Goal: Find contact information: Find contact information

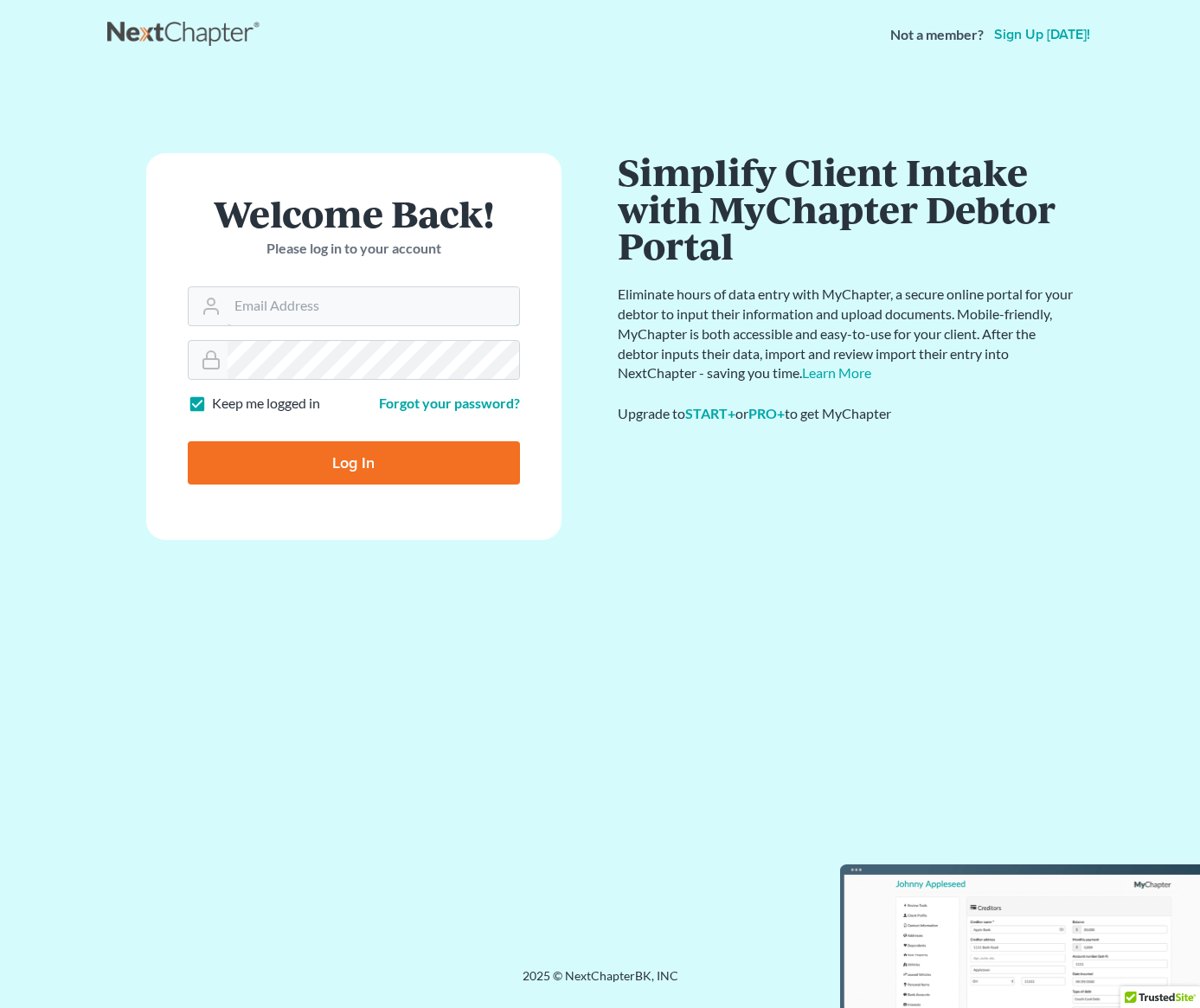
type input "[EMAIL_ADDRESS][DOMAIN_NAME]"
click at [335, 467] on input "Log In" at bounding box center [353, 463] width 332 height 43
type input "Thinking..."
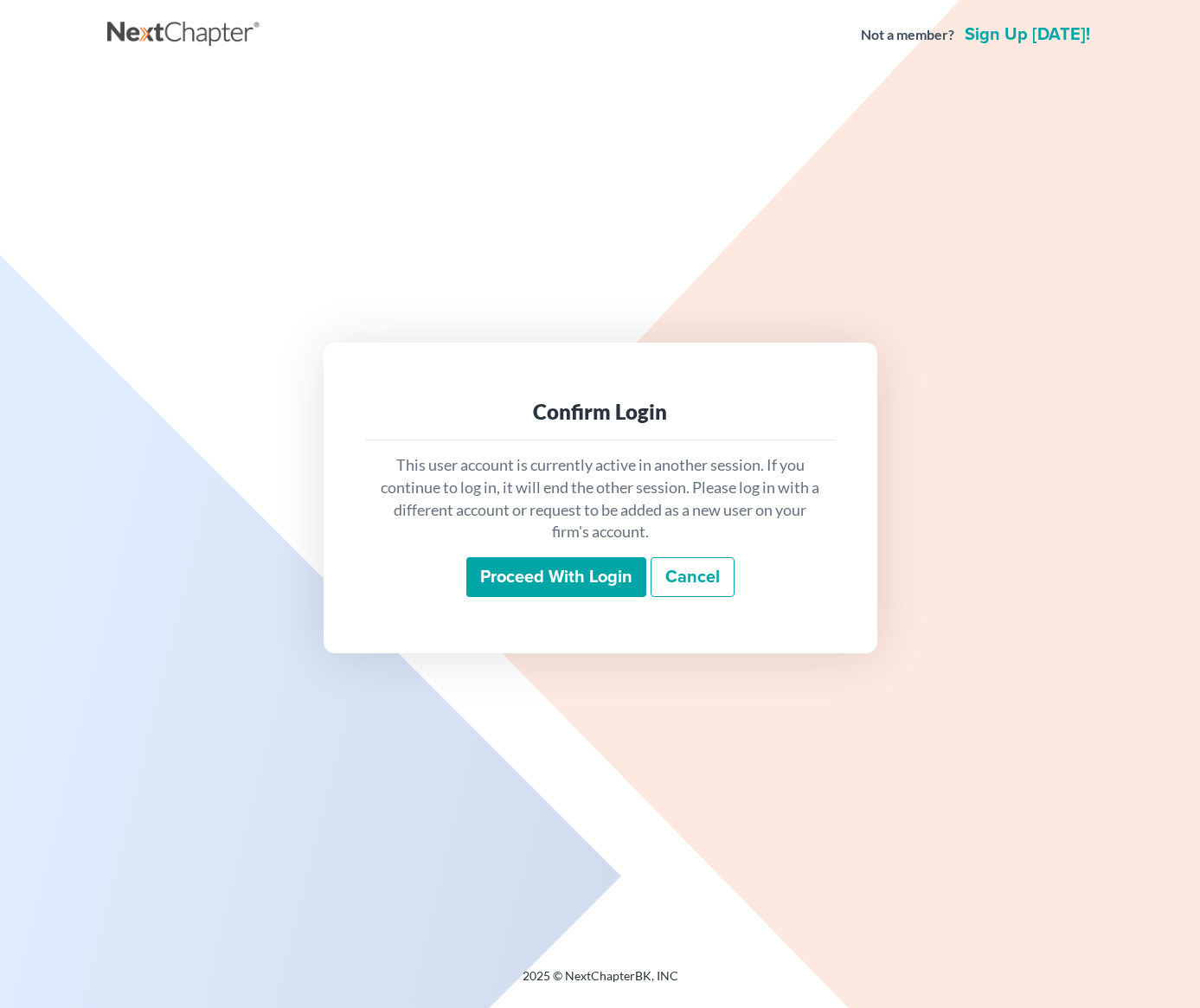
click at [582, 583] on input "Proceed with login" at bounding box center [556, 577] width 180 height 39
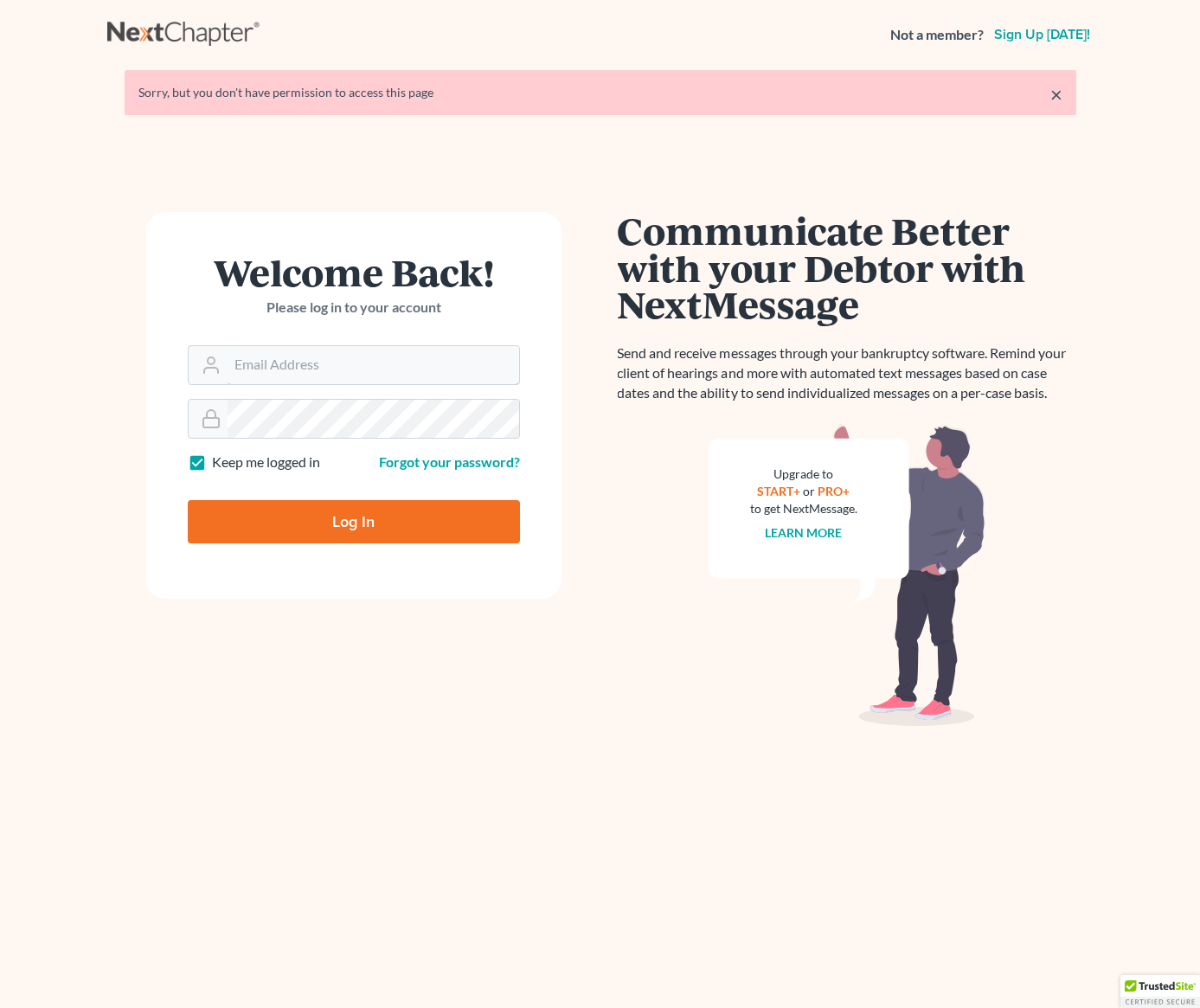
type input "[EMAIL_ADDRESS][DOMAIN_NAME]"
click at [461, 518] on input "Log In" at bounding box center [353, 522] width 332 height 43
type input "Thinking..."
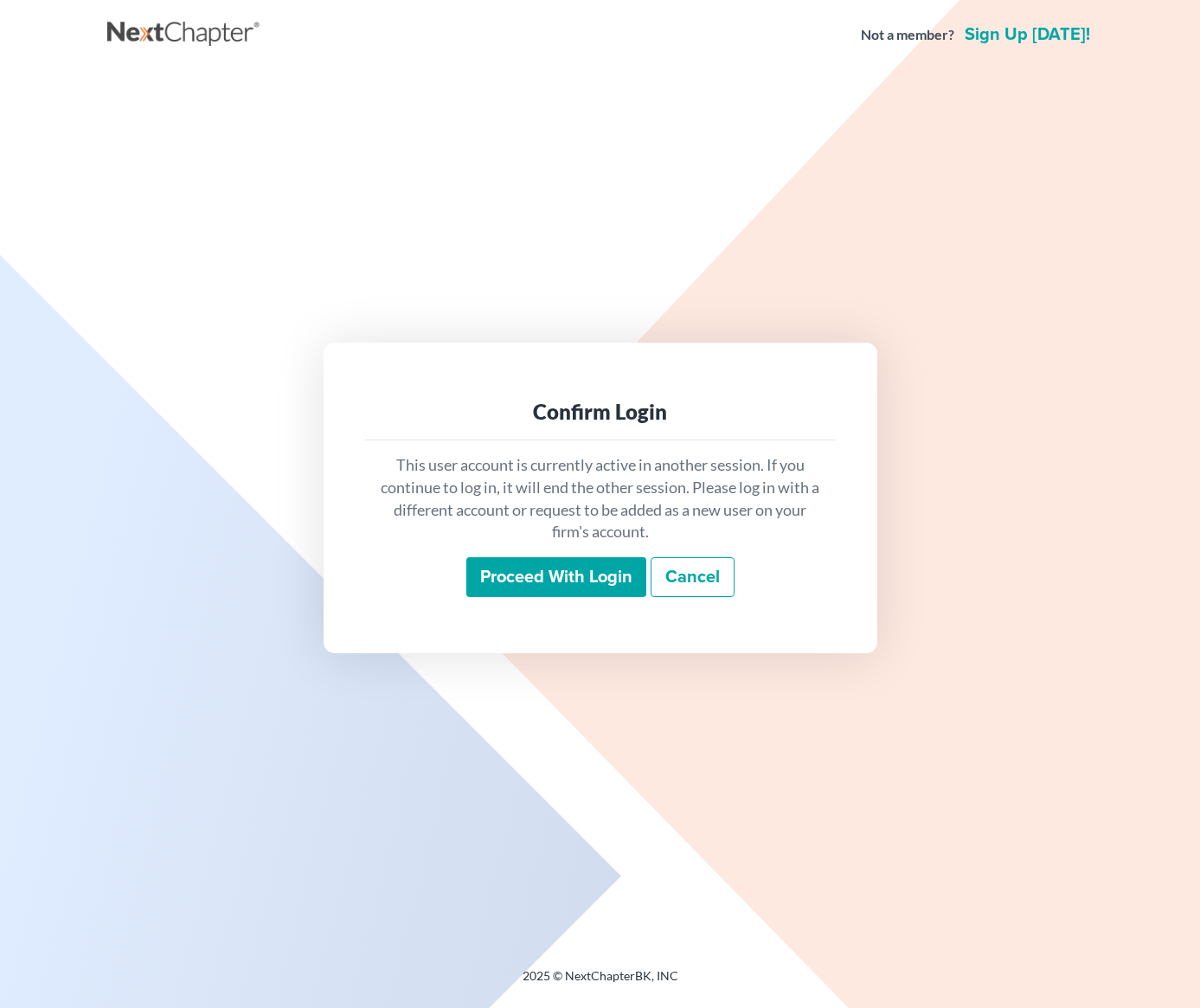
click at [501, 596] on input "Proceed with login" at bounding box center [556, 577] width 180 height 39
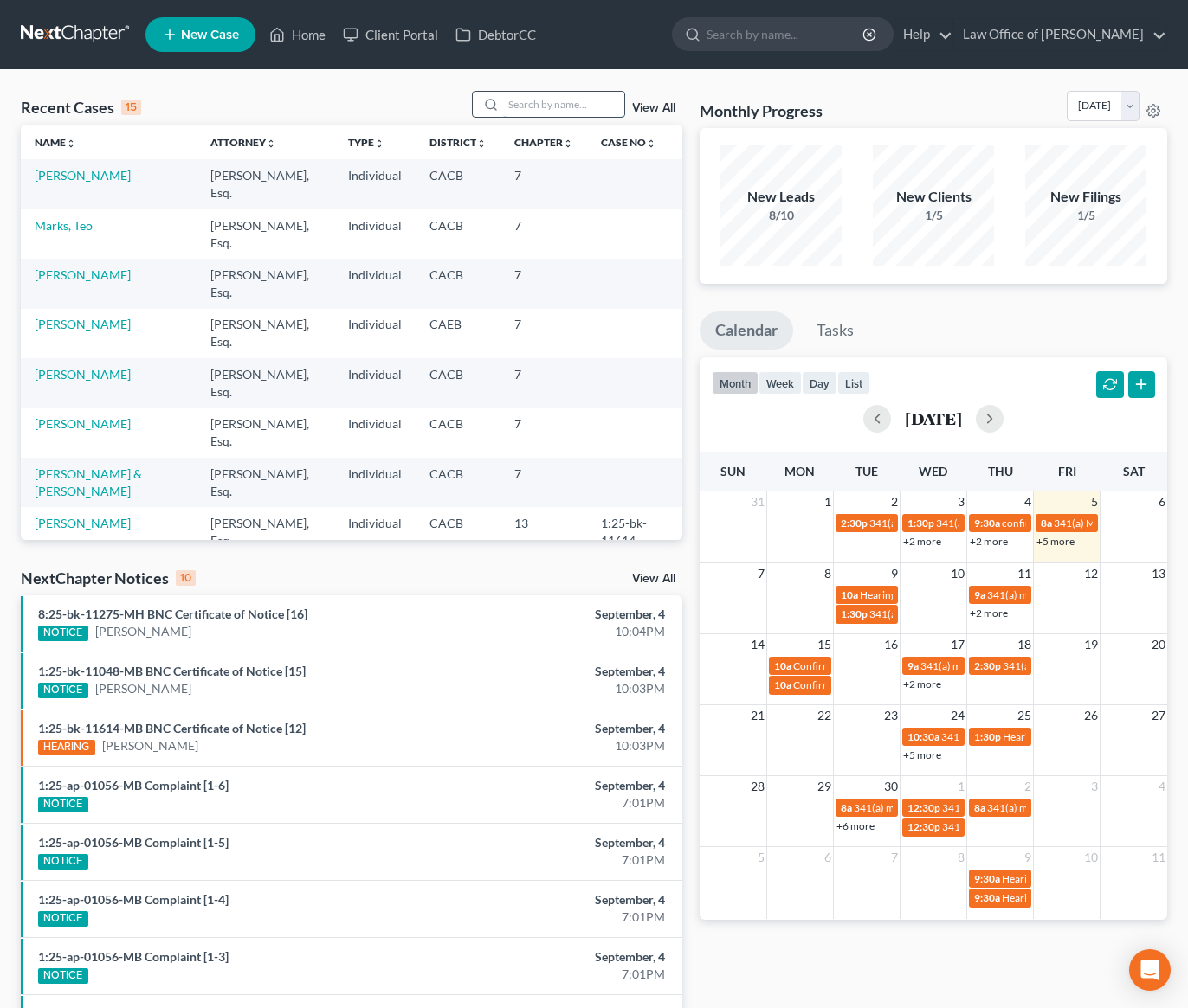
click at [541, 102] on input "search" at bounding box center [563, 104] width 121 height 25
type input "cabrini"
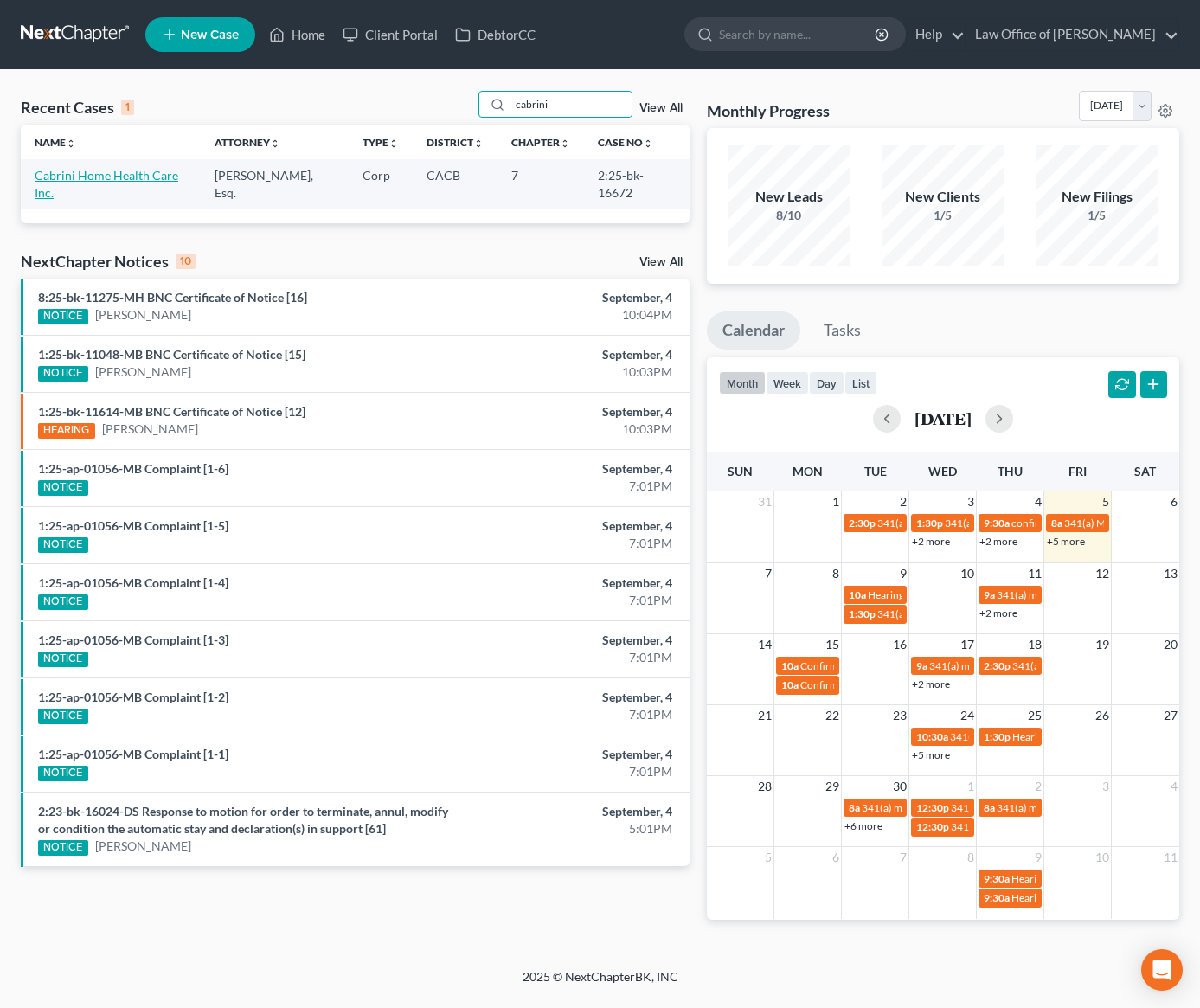
click at [120, 175] on link "Cabrini Home Health Care Inc." at bounding box center [106, 183] width 144 height 32
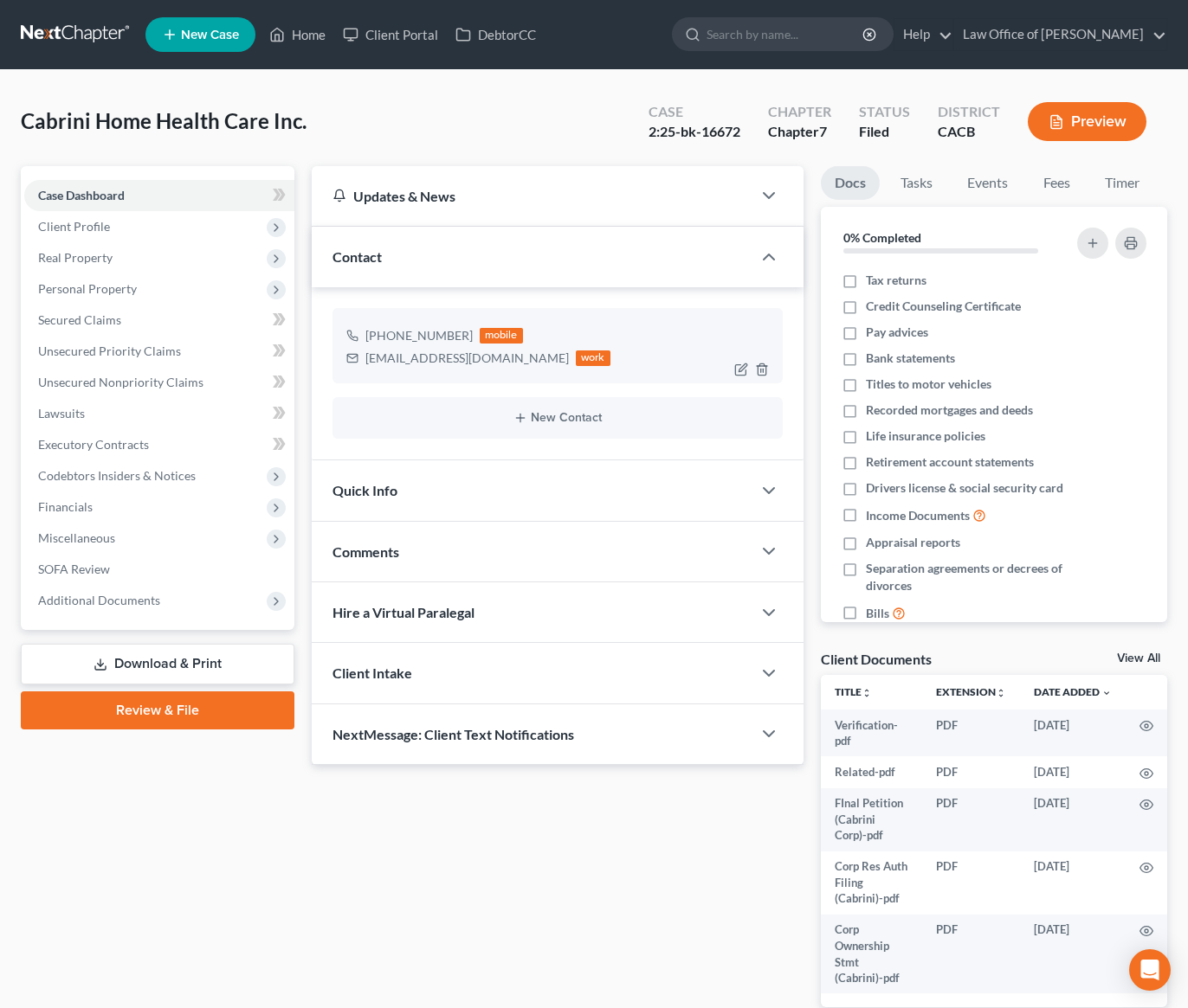
drag, startPoint x: 465, startPoint y: 336, endPoint x: 381, endPoint y: 338, distance: 84.0
click at [381, 337] on div "+1 (818) 642-9908" at bounding box center [418, 336] width 108 height 18
copy div "(818) 642-9908"
click at [72, 19] on link at bounding box center [76, 35] width 111 height 32
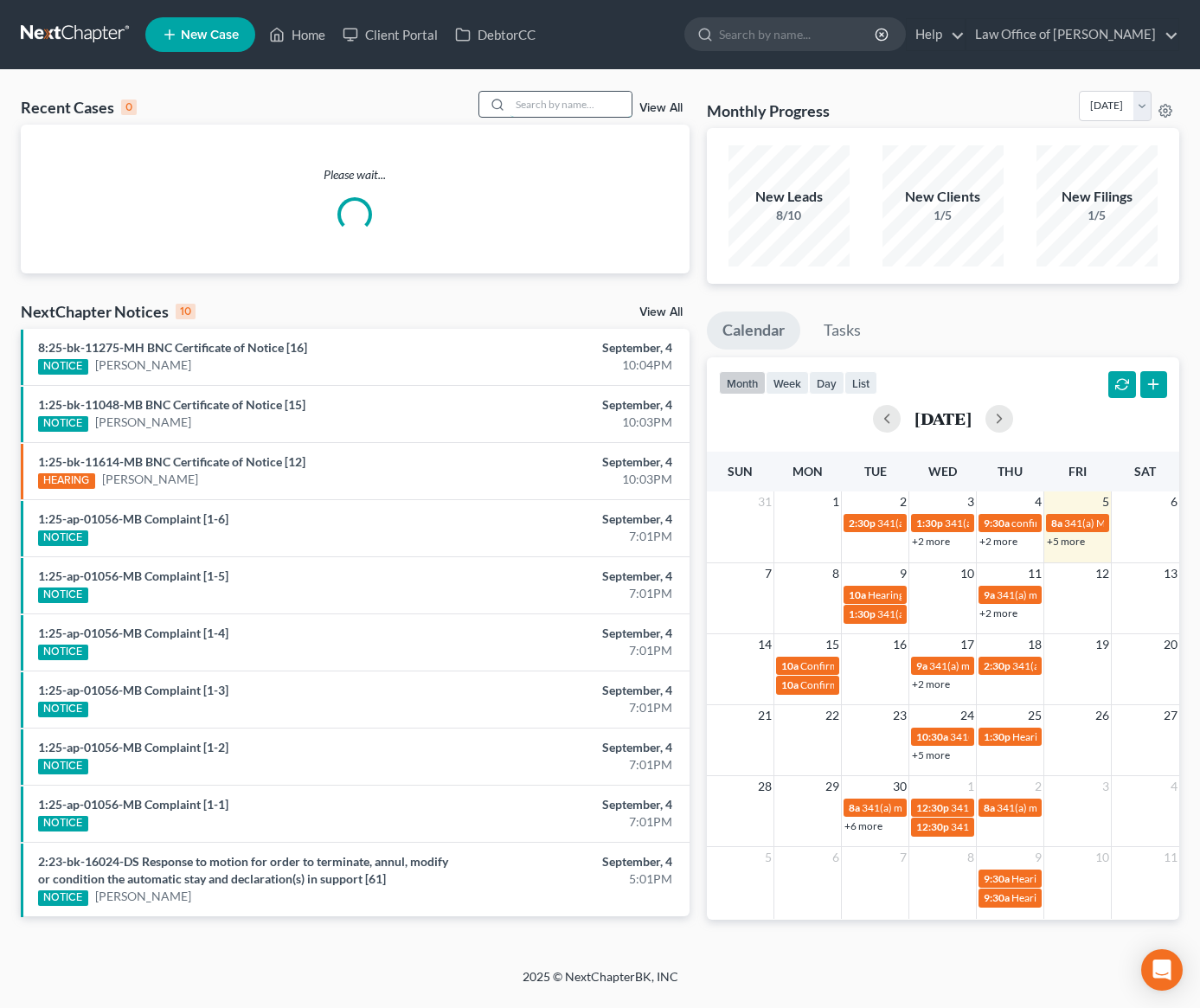
click at [561, 92] on input "search" at bounding box center [571, 104] width 121 height 25
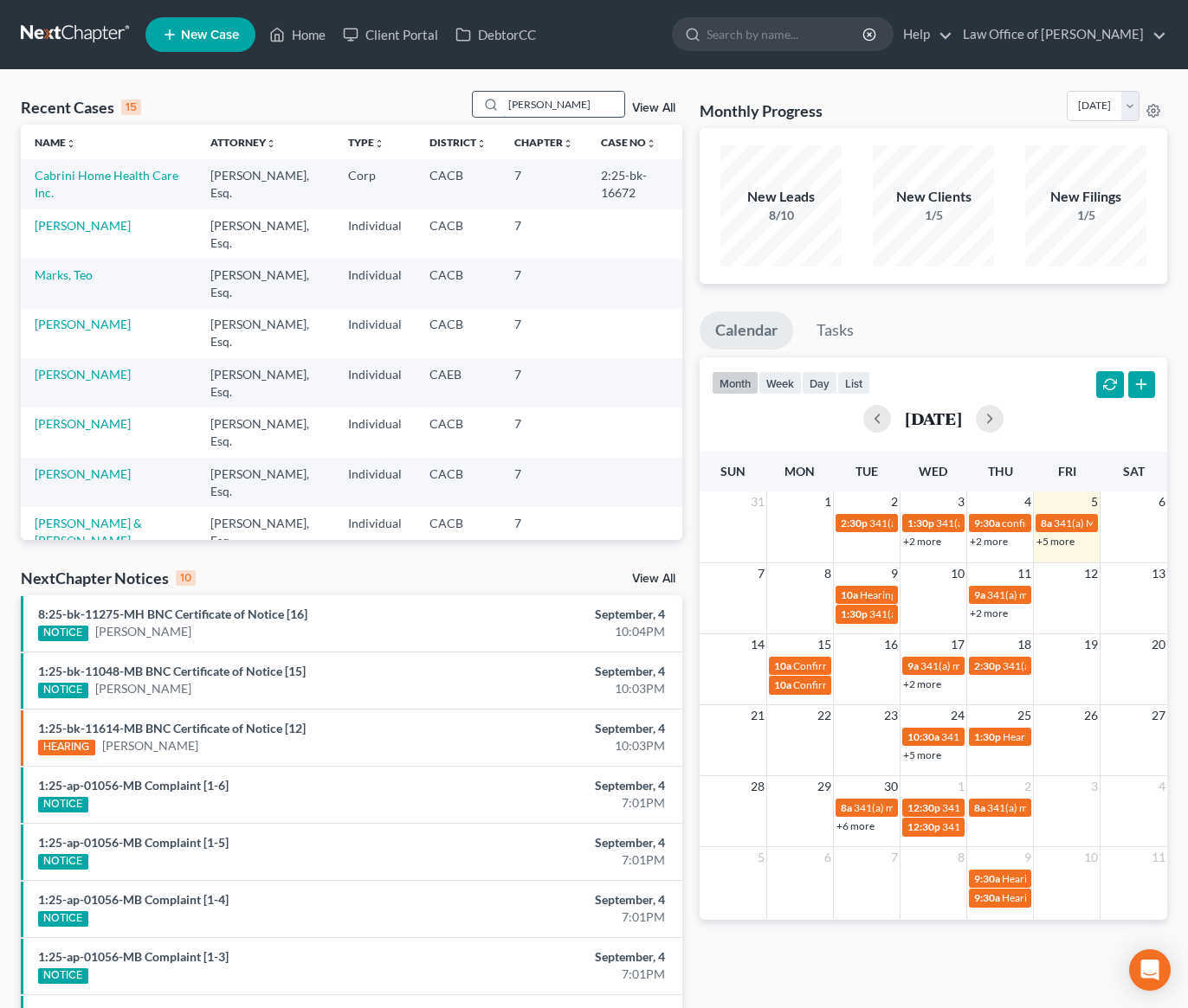
type input "katrina puno"
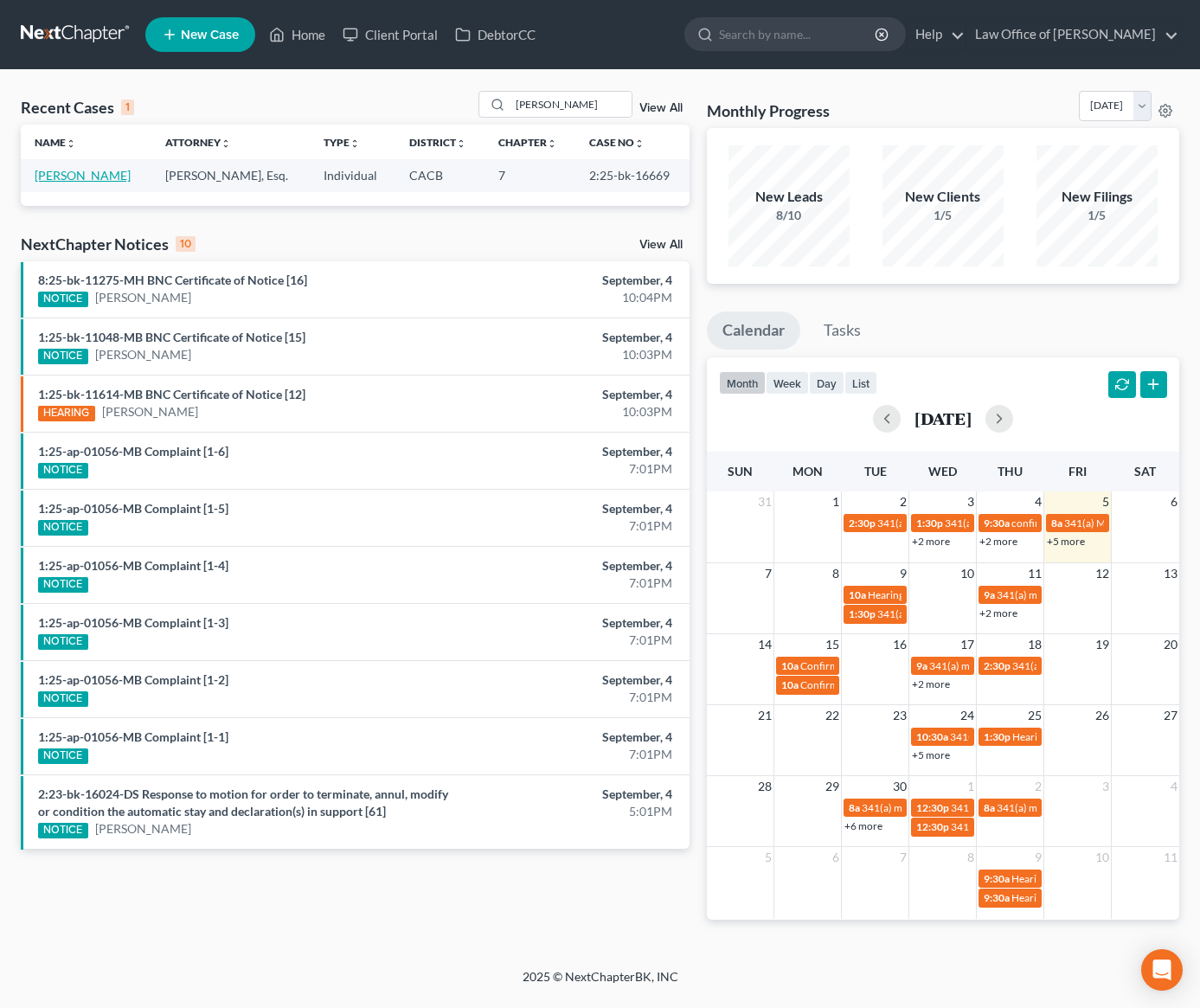
click at [96, 175] on link "[PERSON_NAME]" at bounding box center [82, 175] width 96 height 15
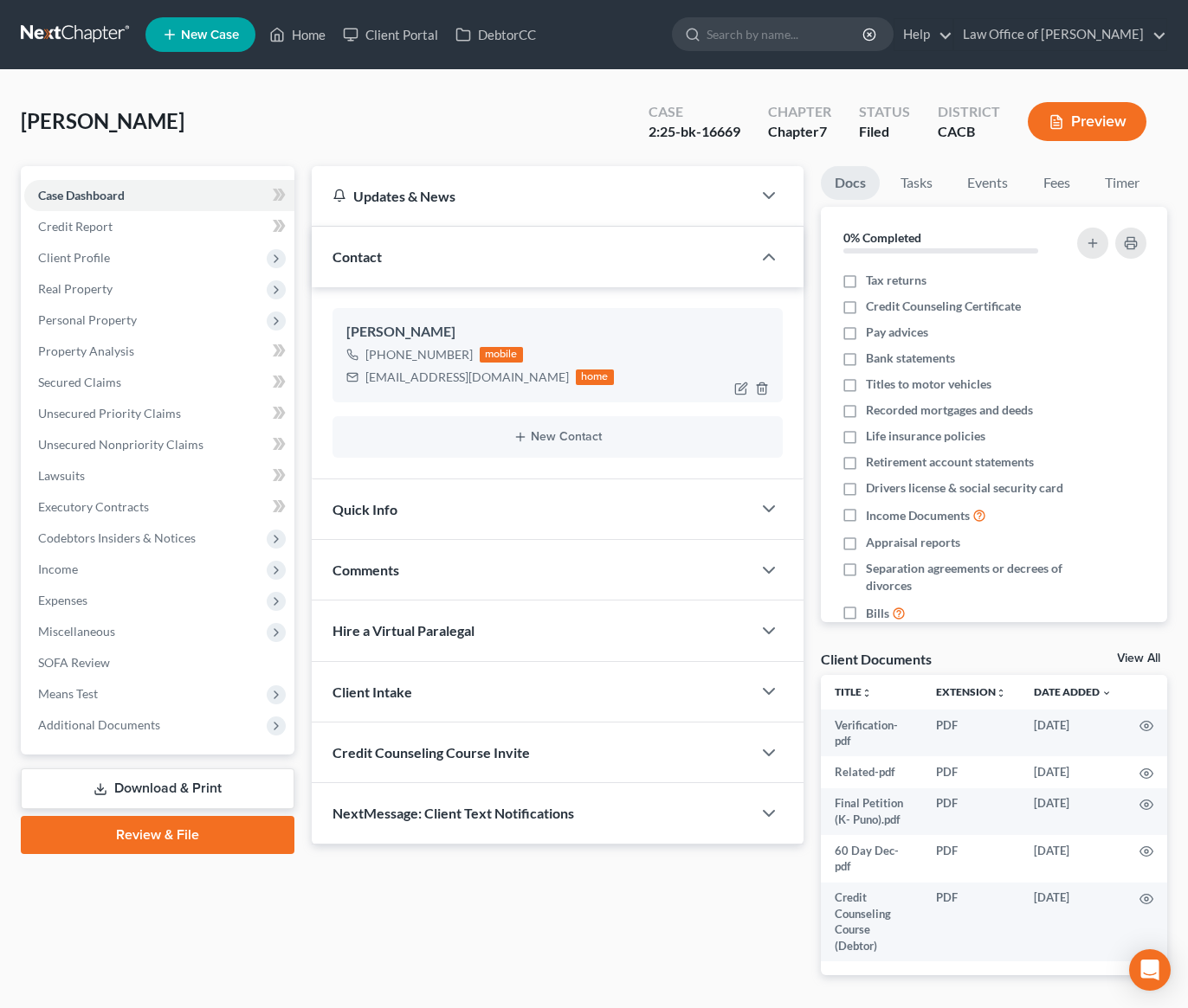
click at [437, 379] on div "katrinapuno@outlook.com" at bounding box center [467, 378] width 203 height 18
copy div "katrinapuno@outlook.com"
drag, startPoint x: 380, startPoint y: 358, endPoint x: 463, endPoint y: 360, distance: 83.0
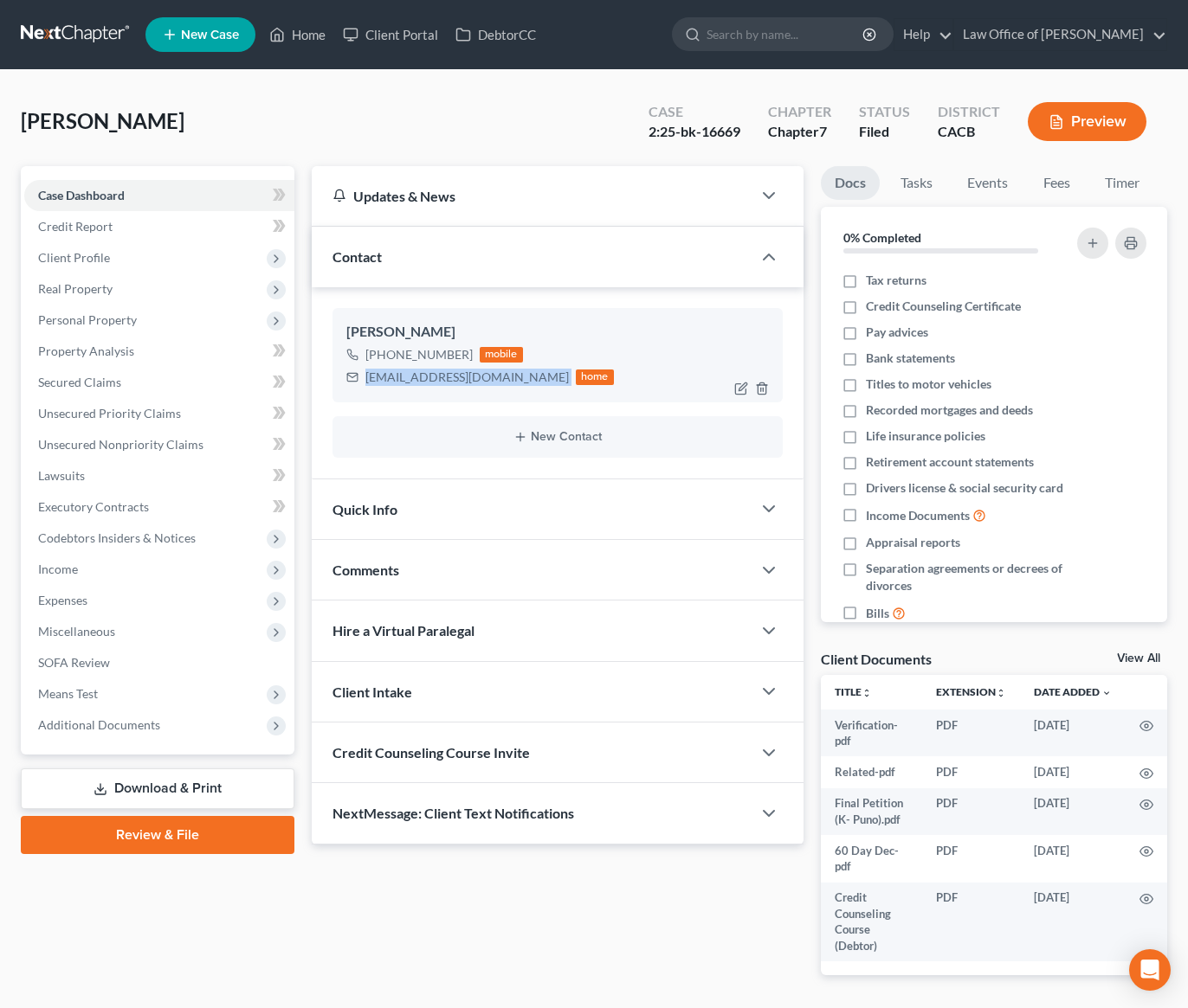
click at [467, 360] on div "+1 (626) 823-2253 mobile" at bounding box center [480, 354] width 267 height 23
copy div "(626) 823-2253"
click at [84, 37] on link at bounding box center [76, 35] width 111 height 32
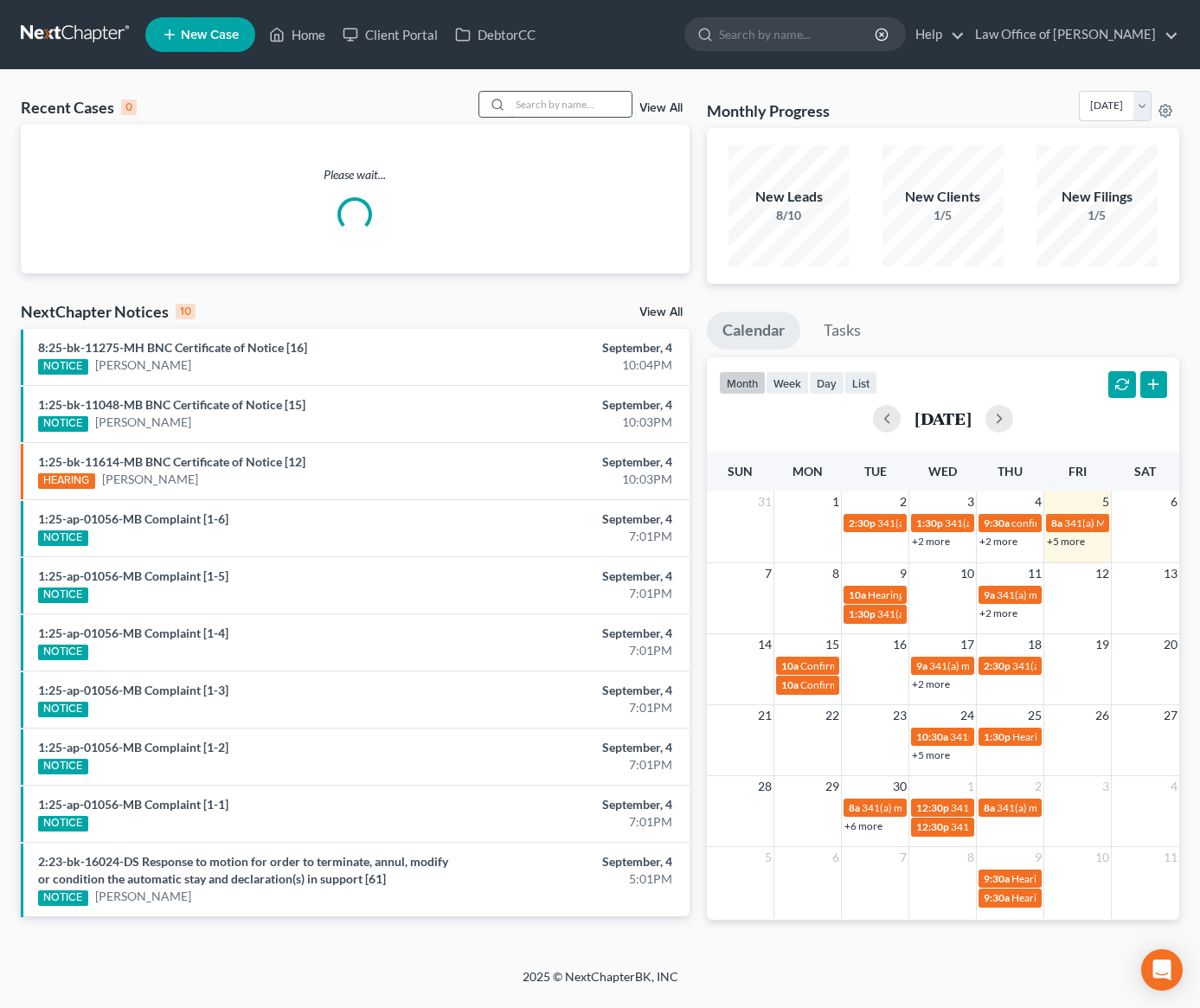
click at [533, 99] on input "search" at bounding box center [571, 104] width 121 height 25
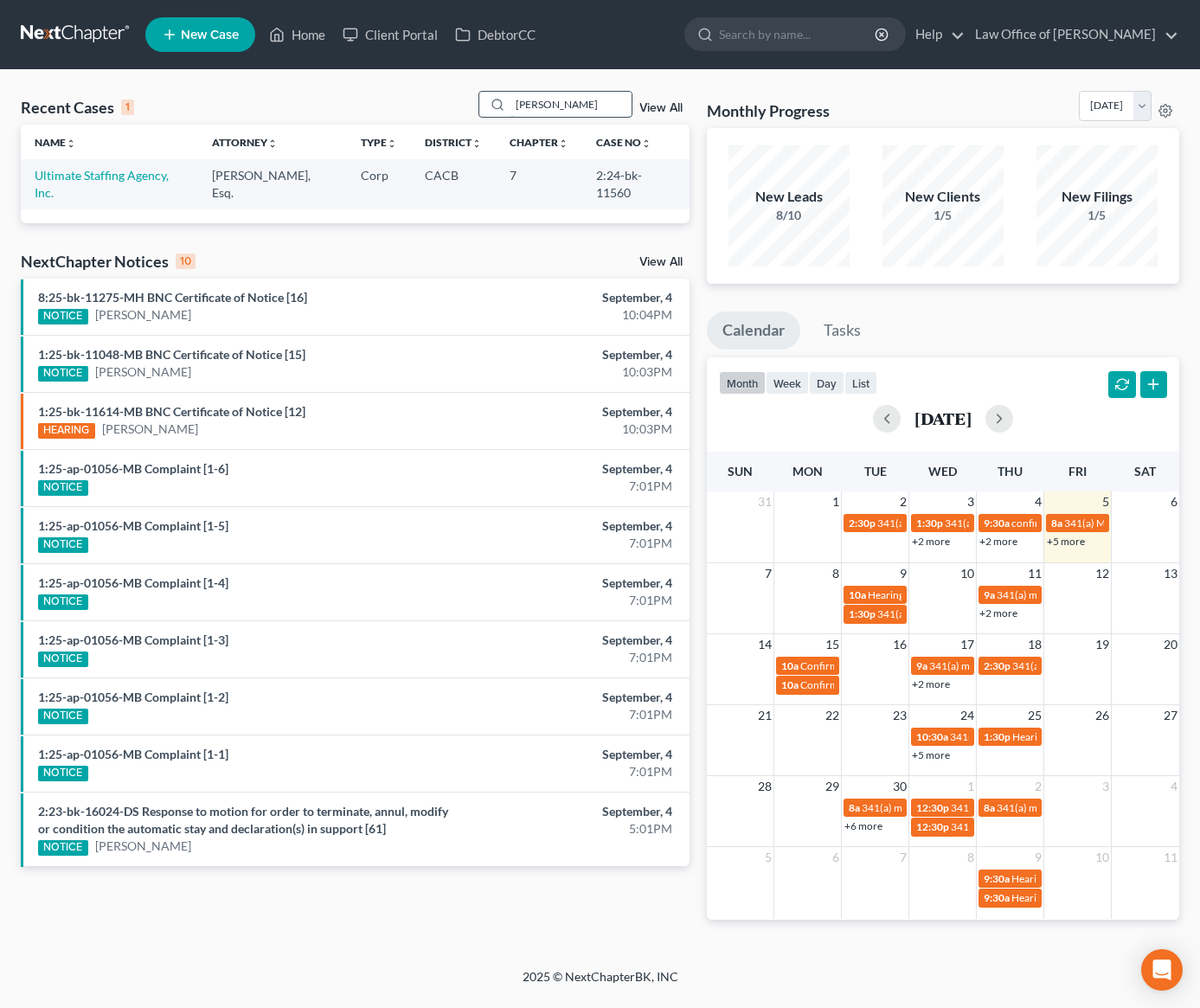
type input "tagui"
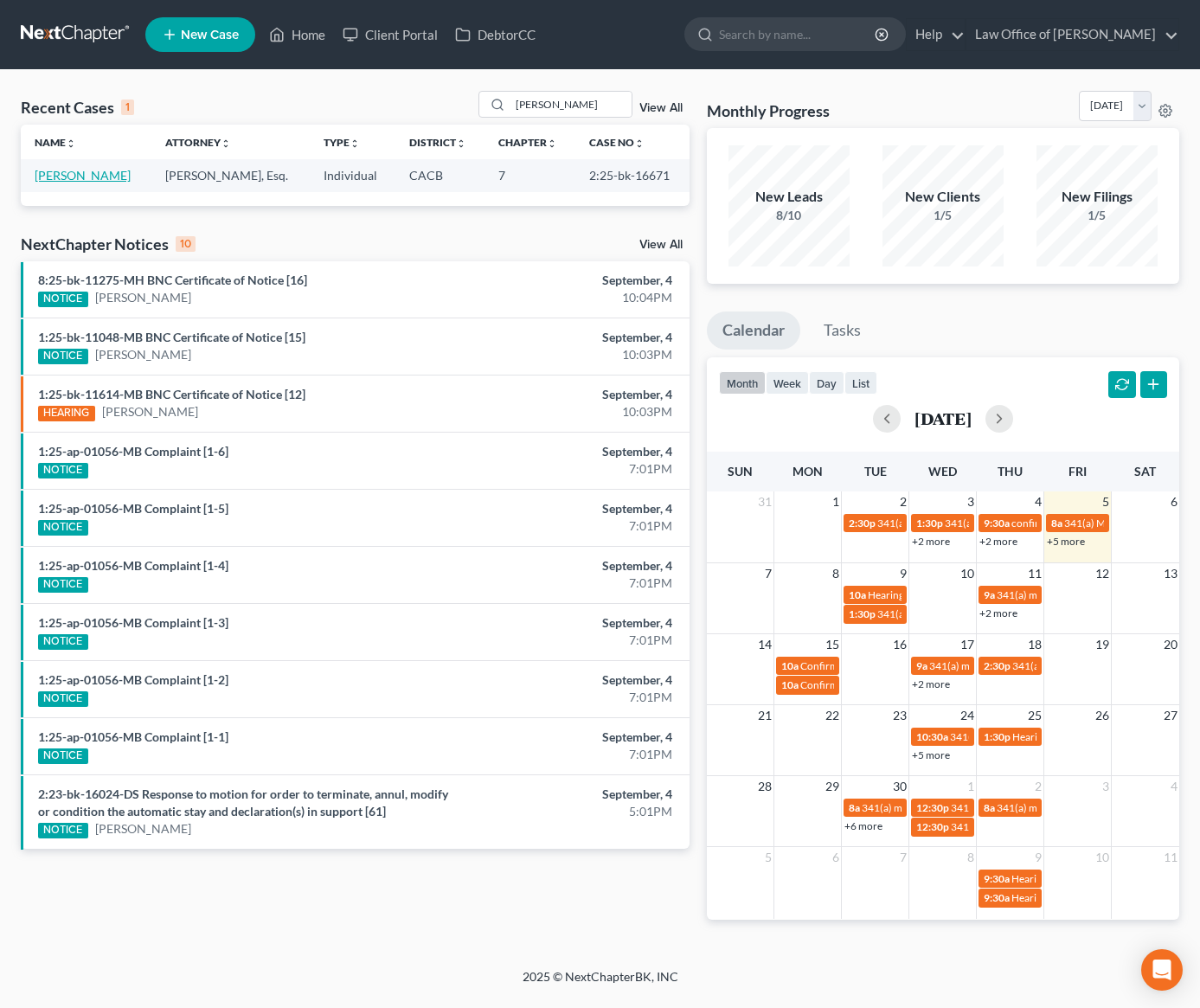
click at [75, 172] on link "[PERSON_NAME]" at bounding box center [82, 175] width 96 height 15
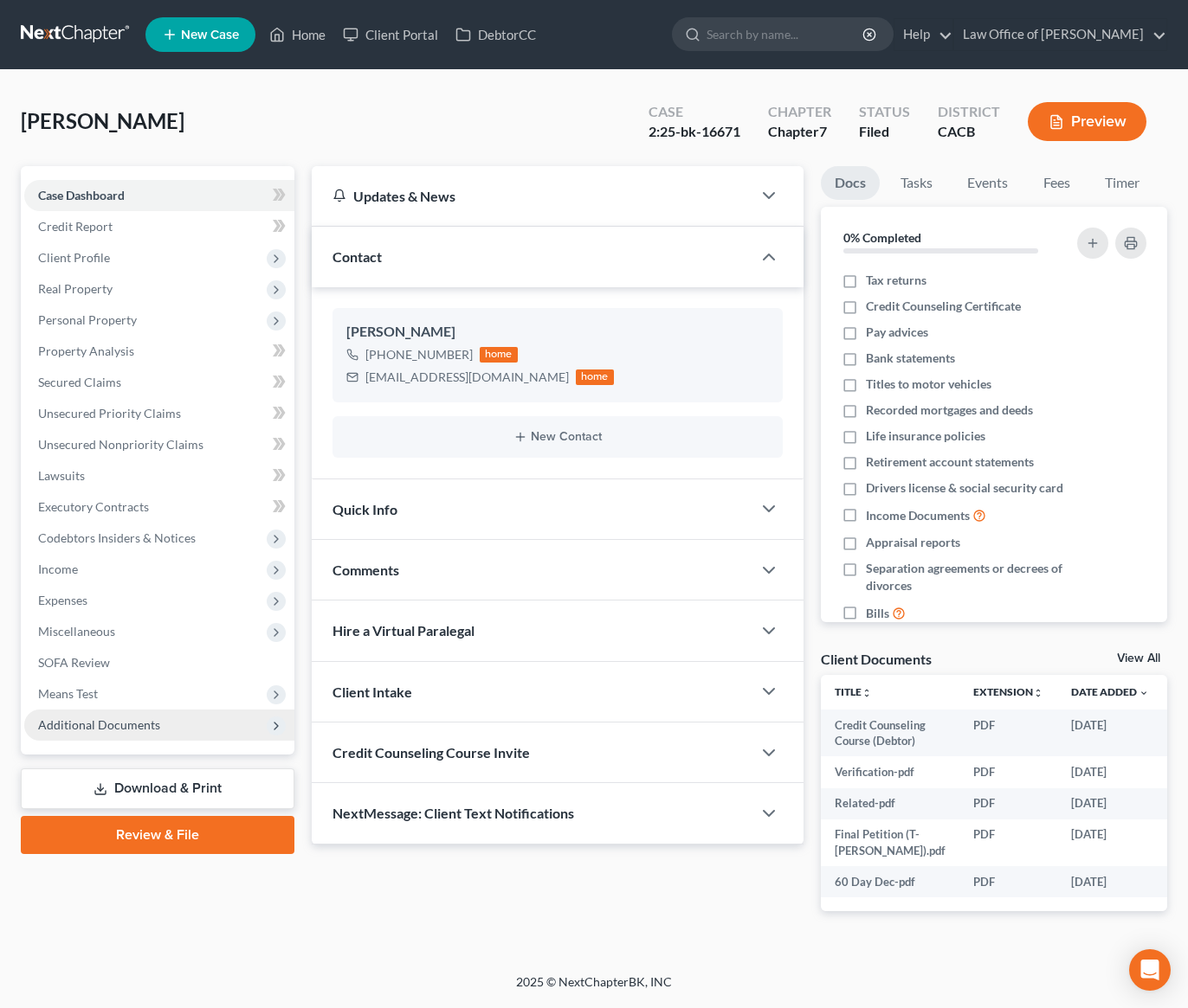
click at [157, 723] on span "Additional Documents" at bounding box center [160, 726] width 270 height 32
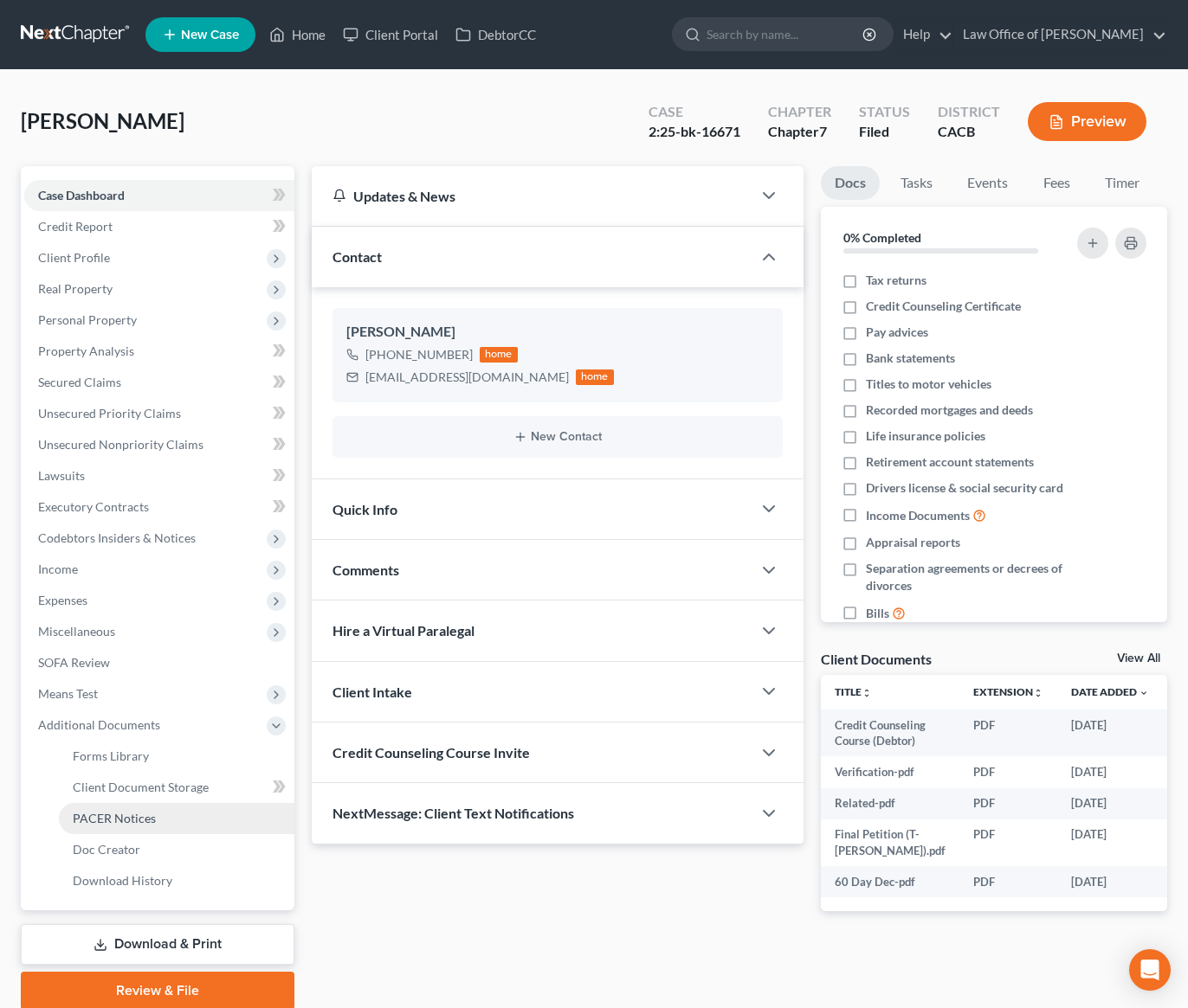
click at [169, 818] on link "PACER Notices" at bounding box center [177, 819] width 236 height 32
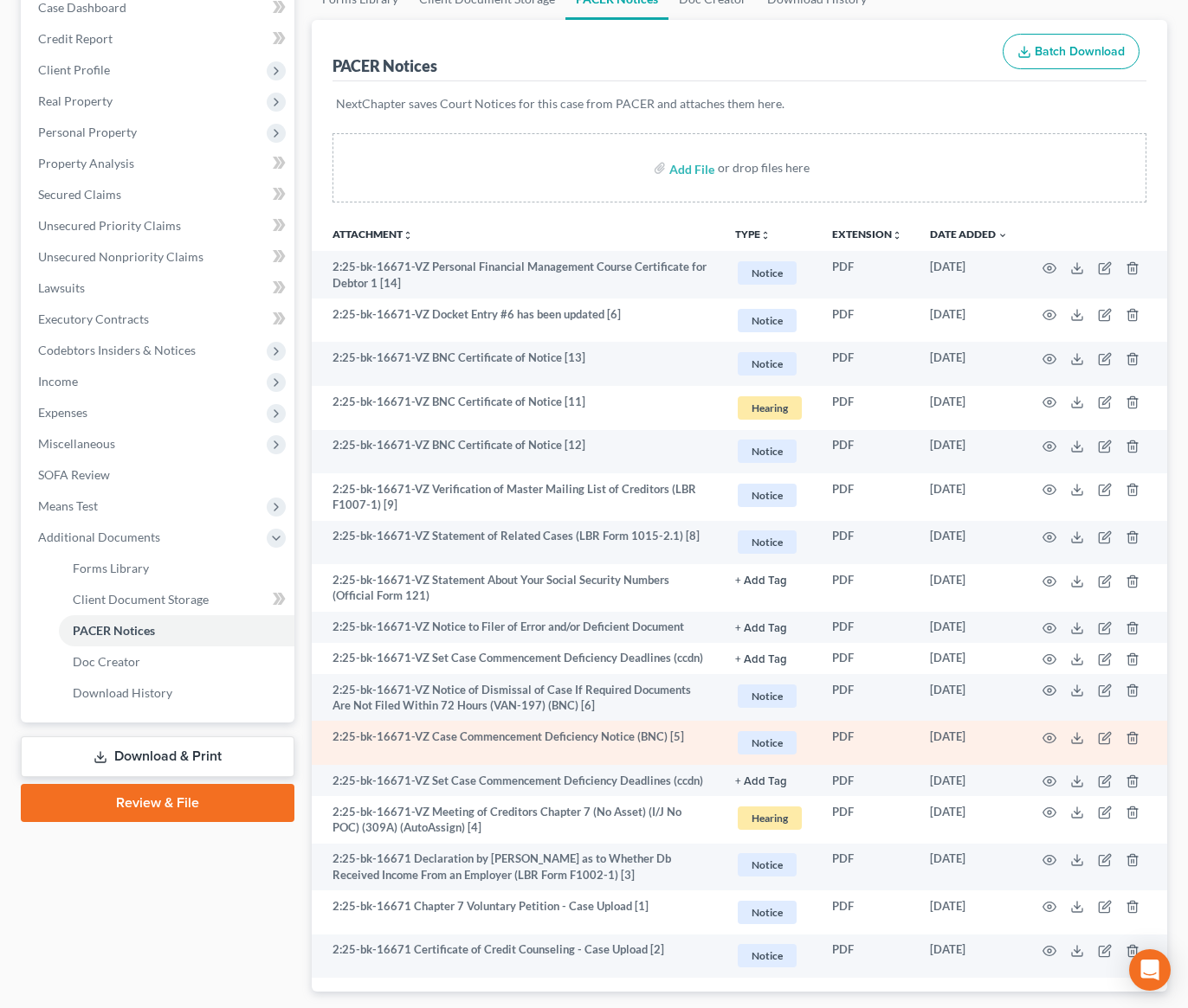
scroll to position [199, 0]
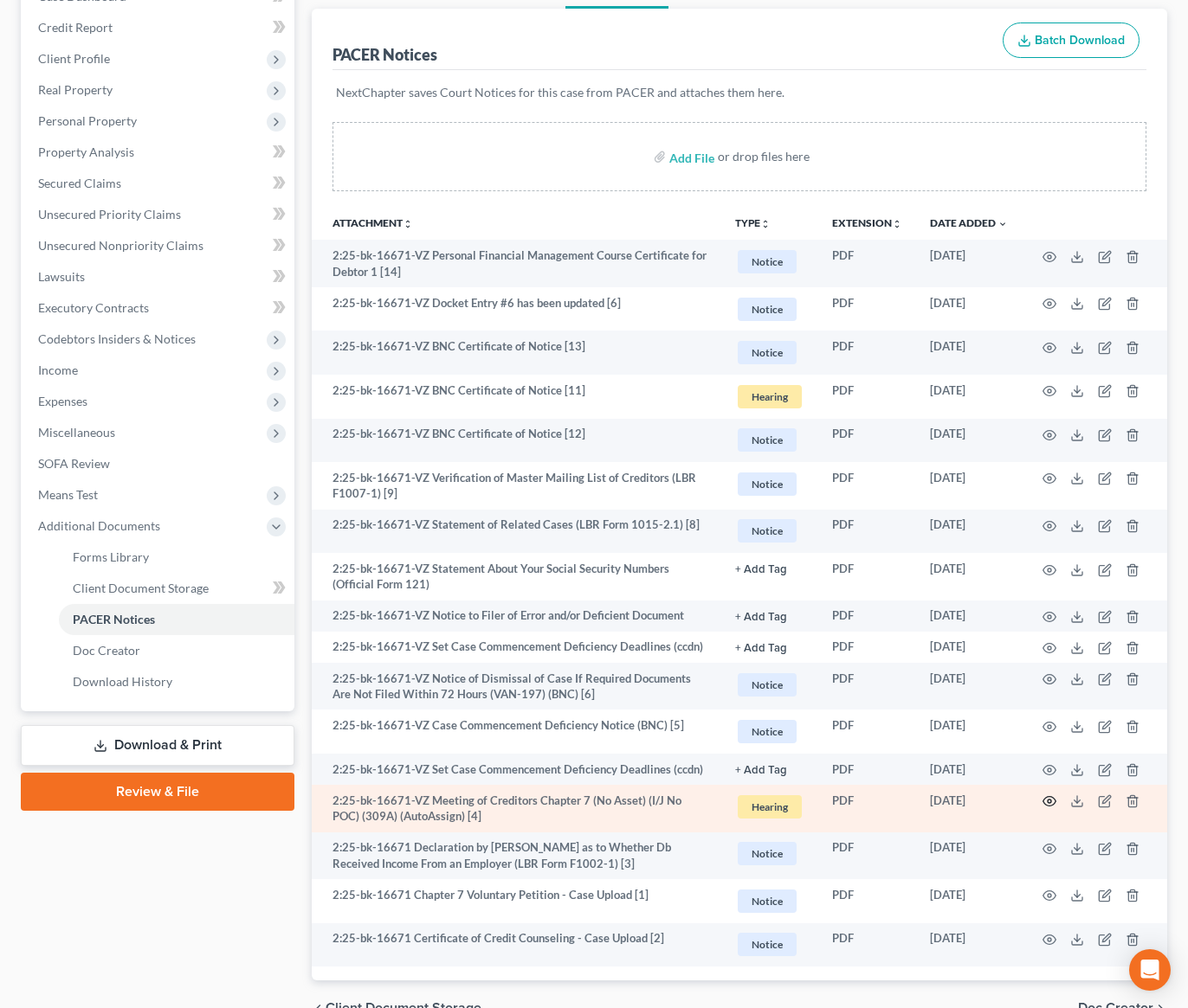
click at [1043, 804] on icon "button" at bounding box center [1049, 801] width 14 height 14
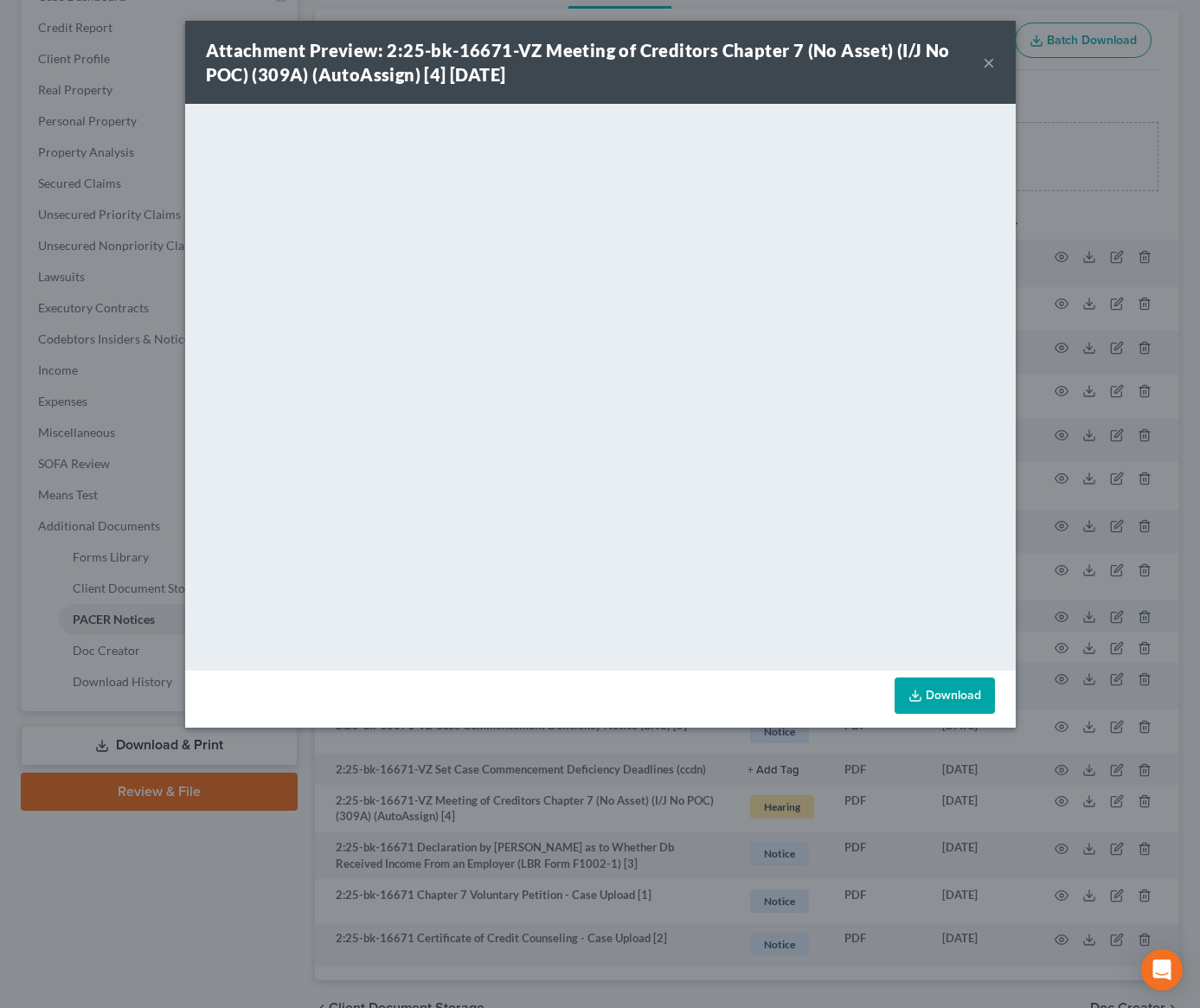
click at [1061, 291] on div "Attachment Preview: 2:25-bk-16671-VZ Meeting of Creditors Chapter 7 (No Asset) …" at bounding box center [600, 504] width 1200 height 1008
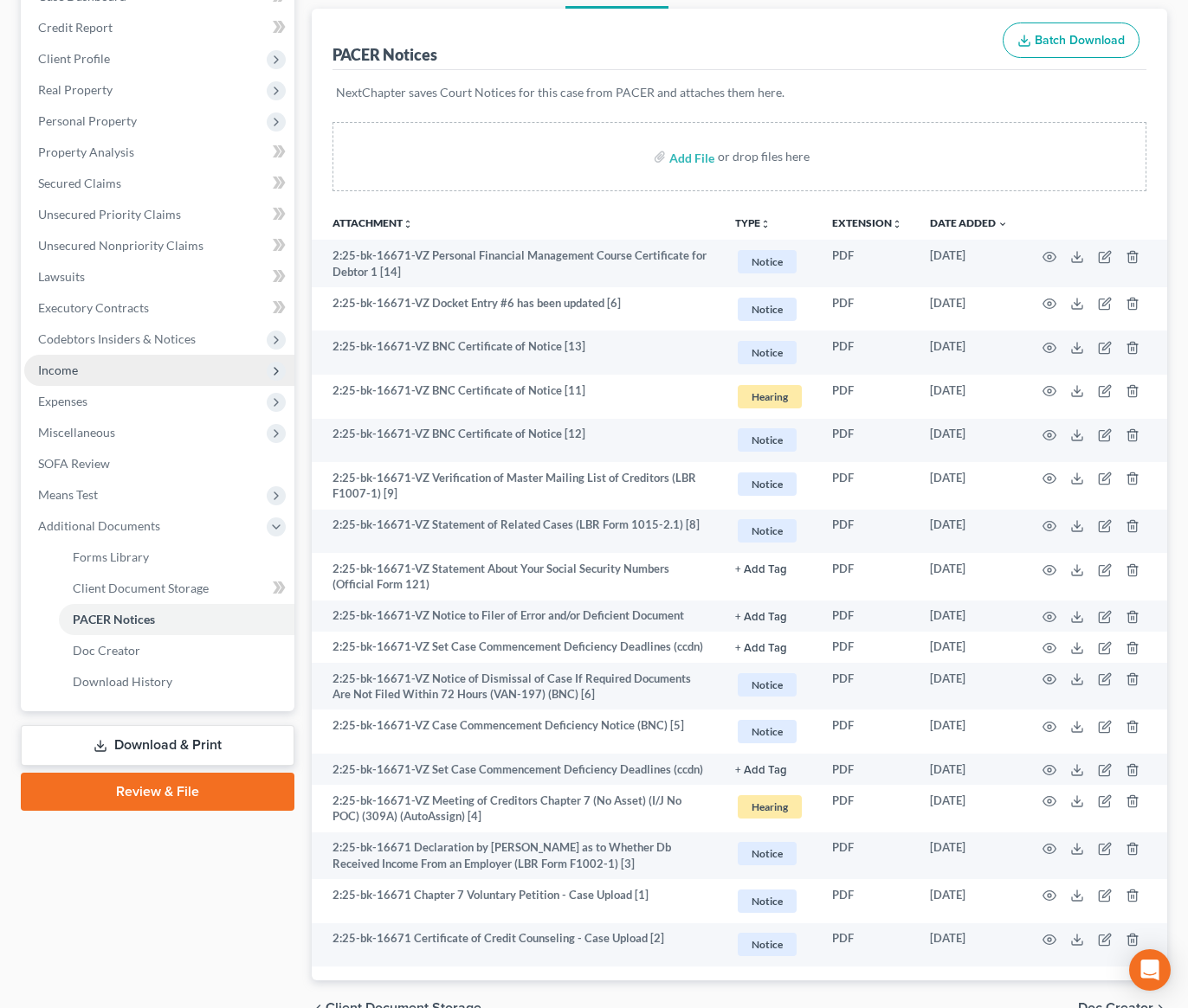
scroll to position [0, 0]
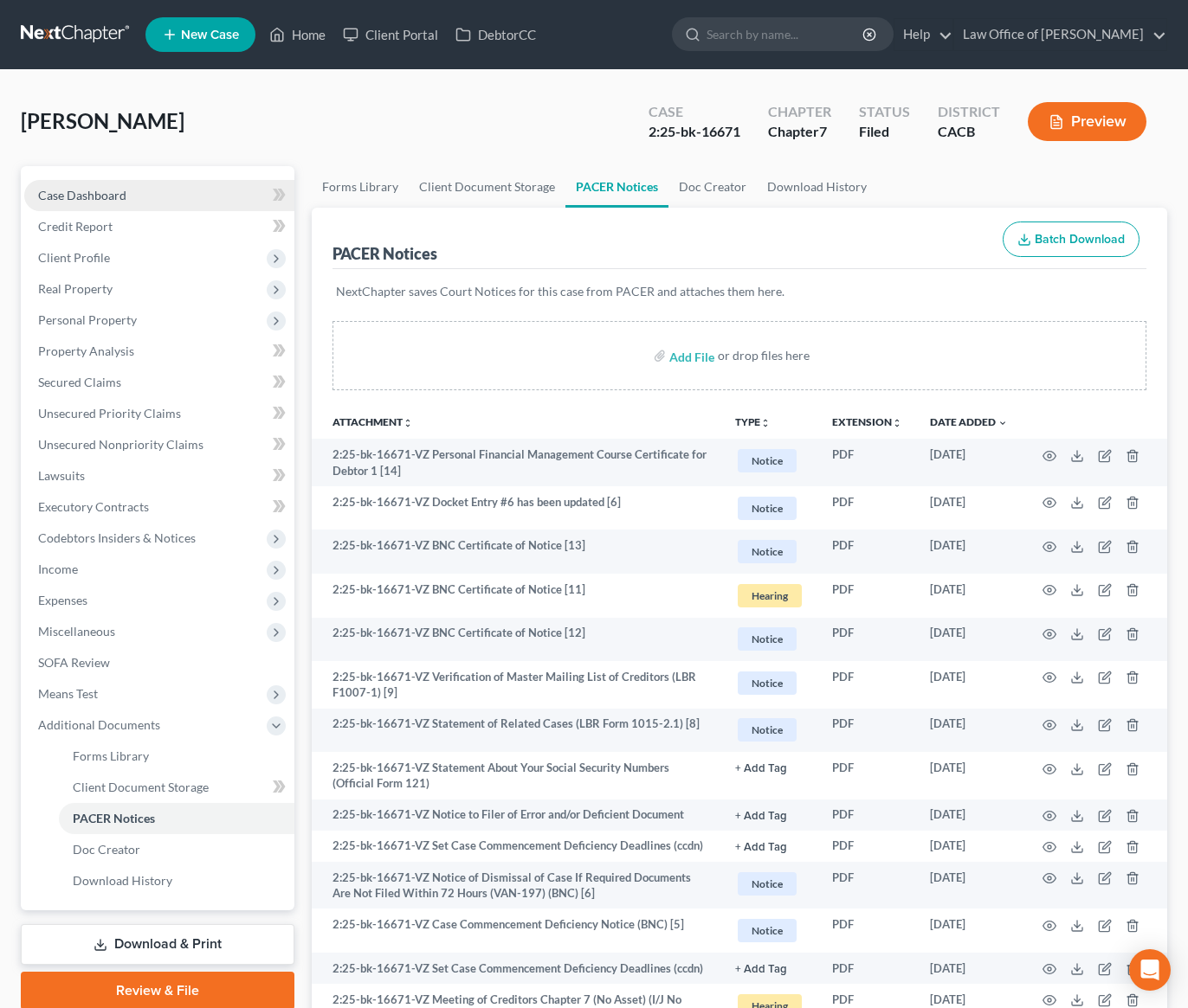
click at [186, 183] on link "Case Dashboard" at bounding box center [160, 196] width 270 height 32
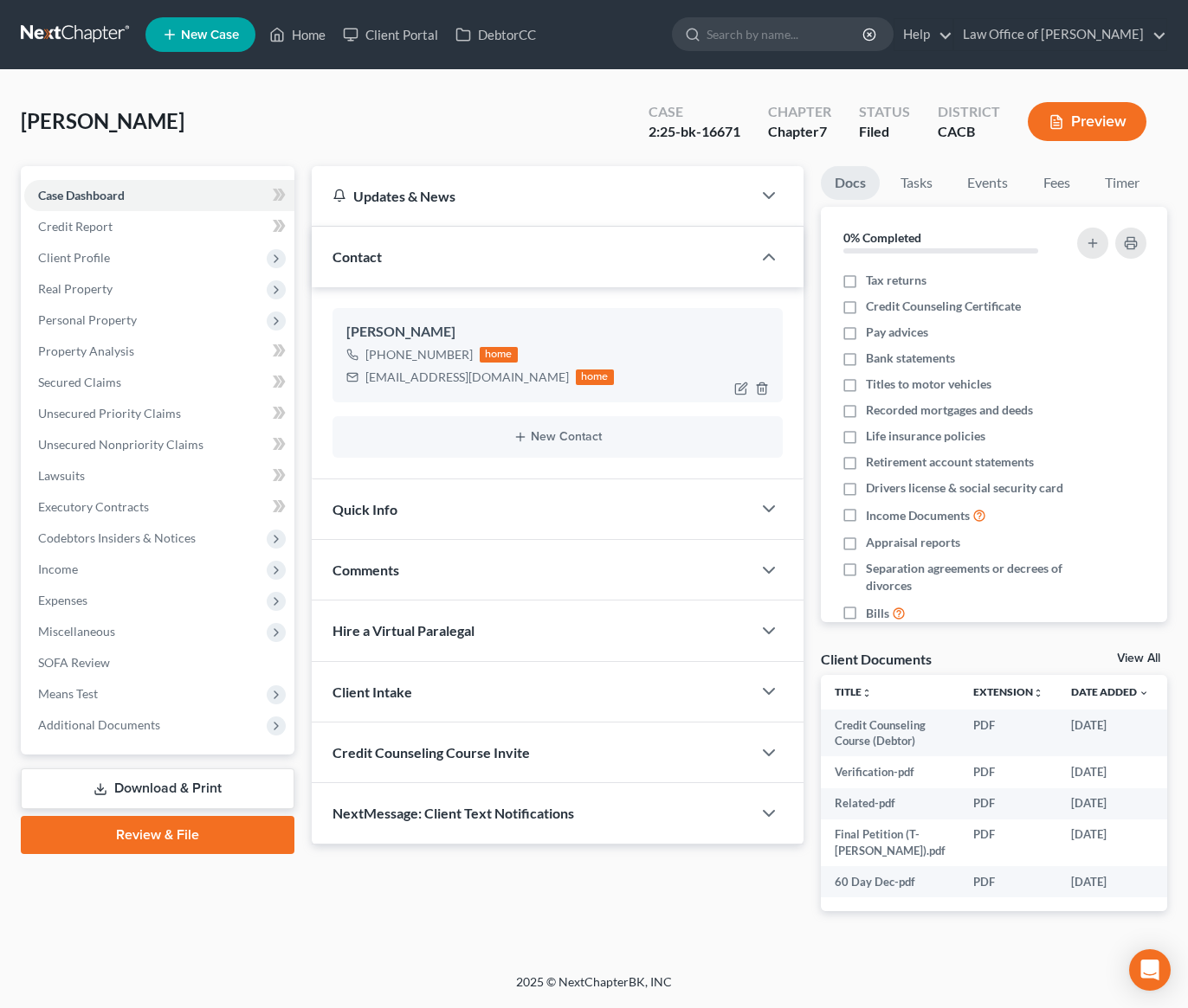
click at [438, 379] on div "tagui1990@hotmail.com" at bounding box center [467, 378] width 203 height 18
copy div "tagui1990@hotmail.com"
click at [445, 355] on div "+1 (818) 661-7442" at bounding box center [418, 355] width 108 height 18
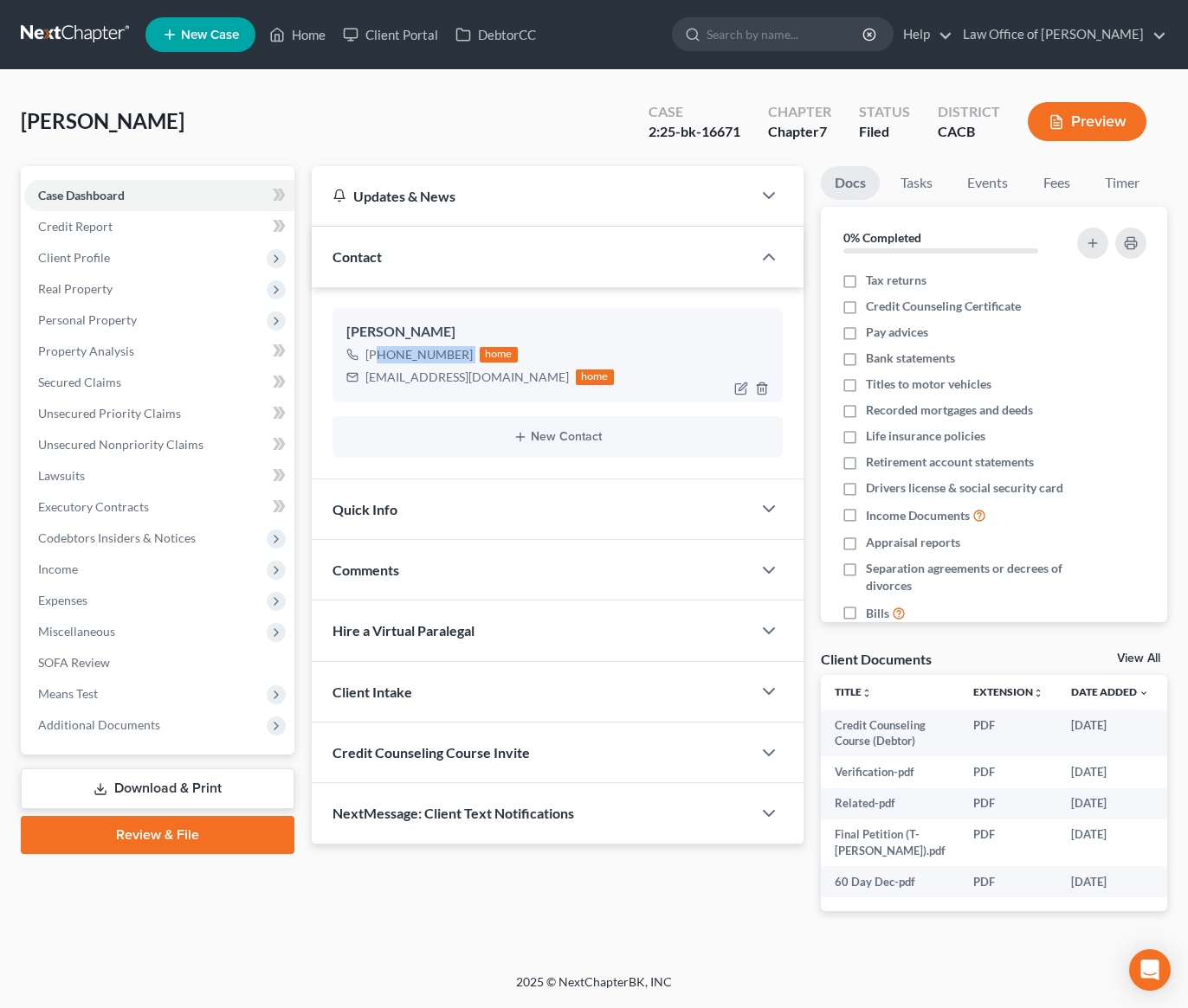
drag, startPoint x: 470, startPoint y: 355, endPoint x: 378, endPoint y: 359, distance: 92.1
click at [379, 357] on div "+1 (818) 661-7442 home" at bounding box center [480, 354] width 267 height 23
copy div "(818) 661-7442"
click at [80, 31] on link at bounding box center [76, 35] width 111 height 32
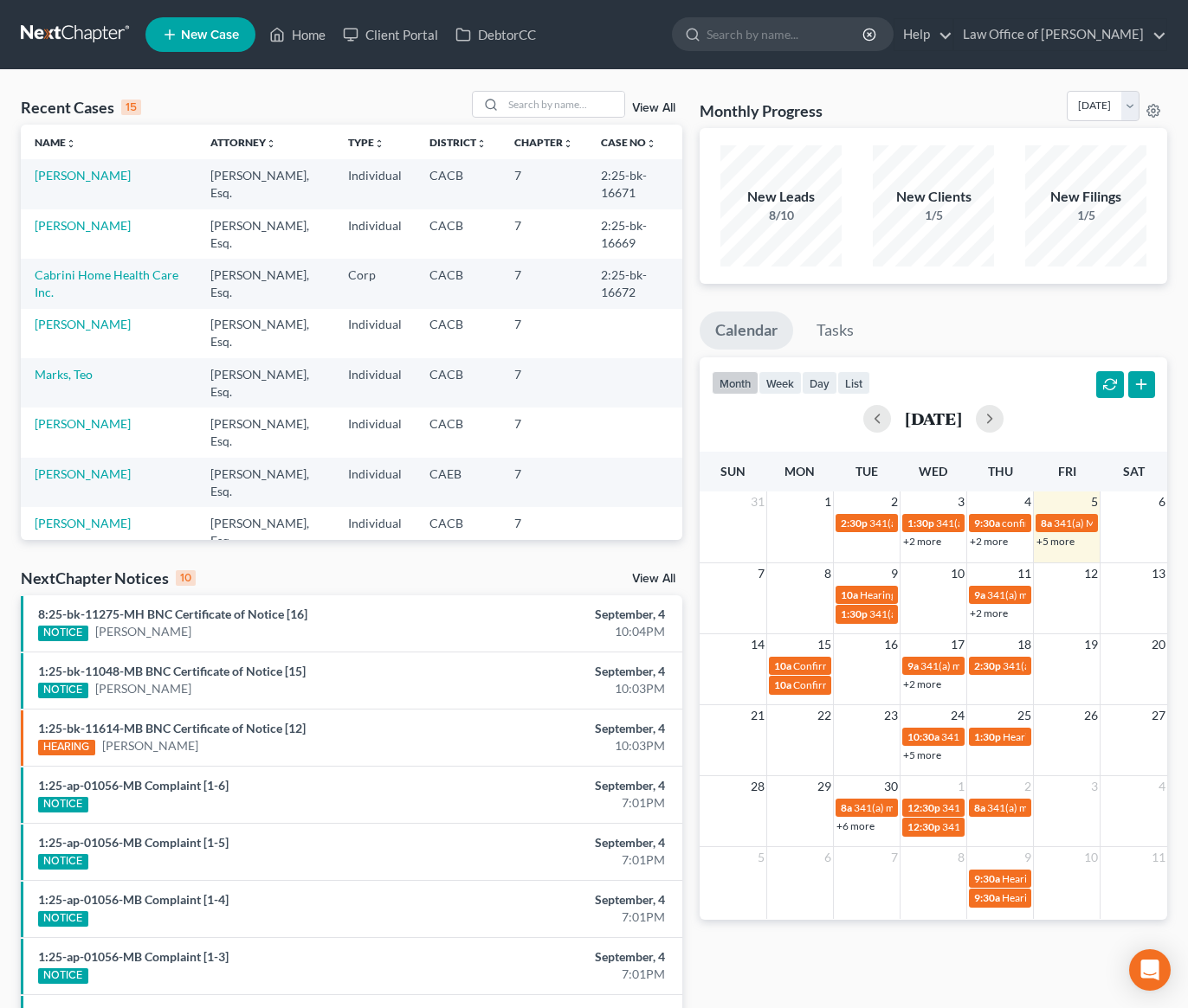
click at [1057, 545] on link "+5 more" at bounding box center [1055, 540] width 38 height 13
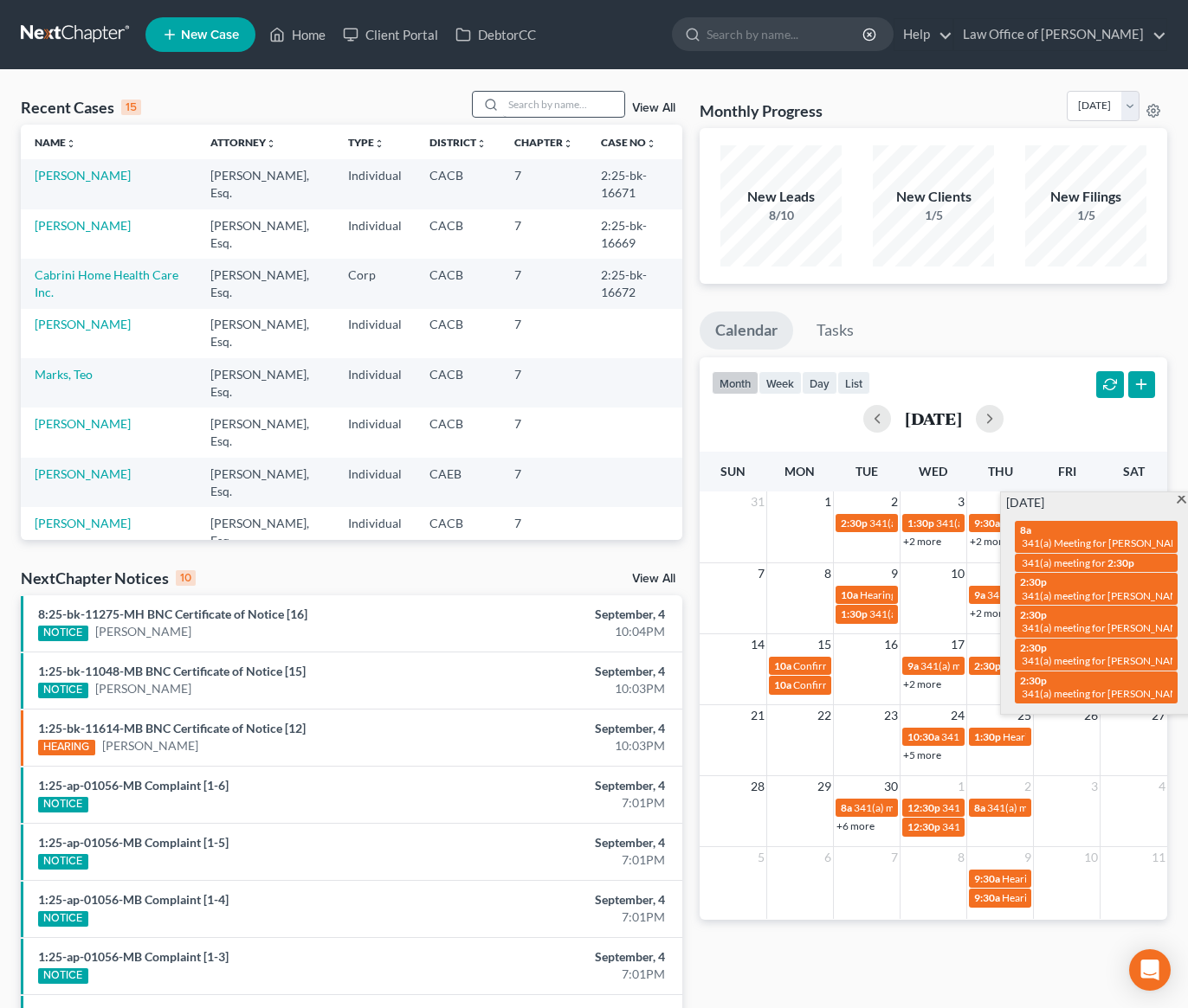
click at [508, 106] on div at bounding box center [549, 104] width 154 height 27
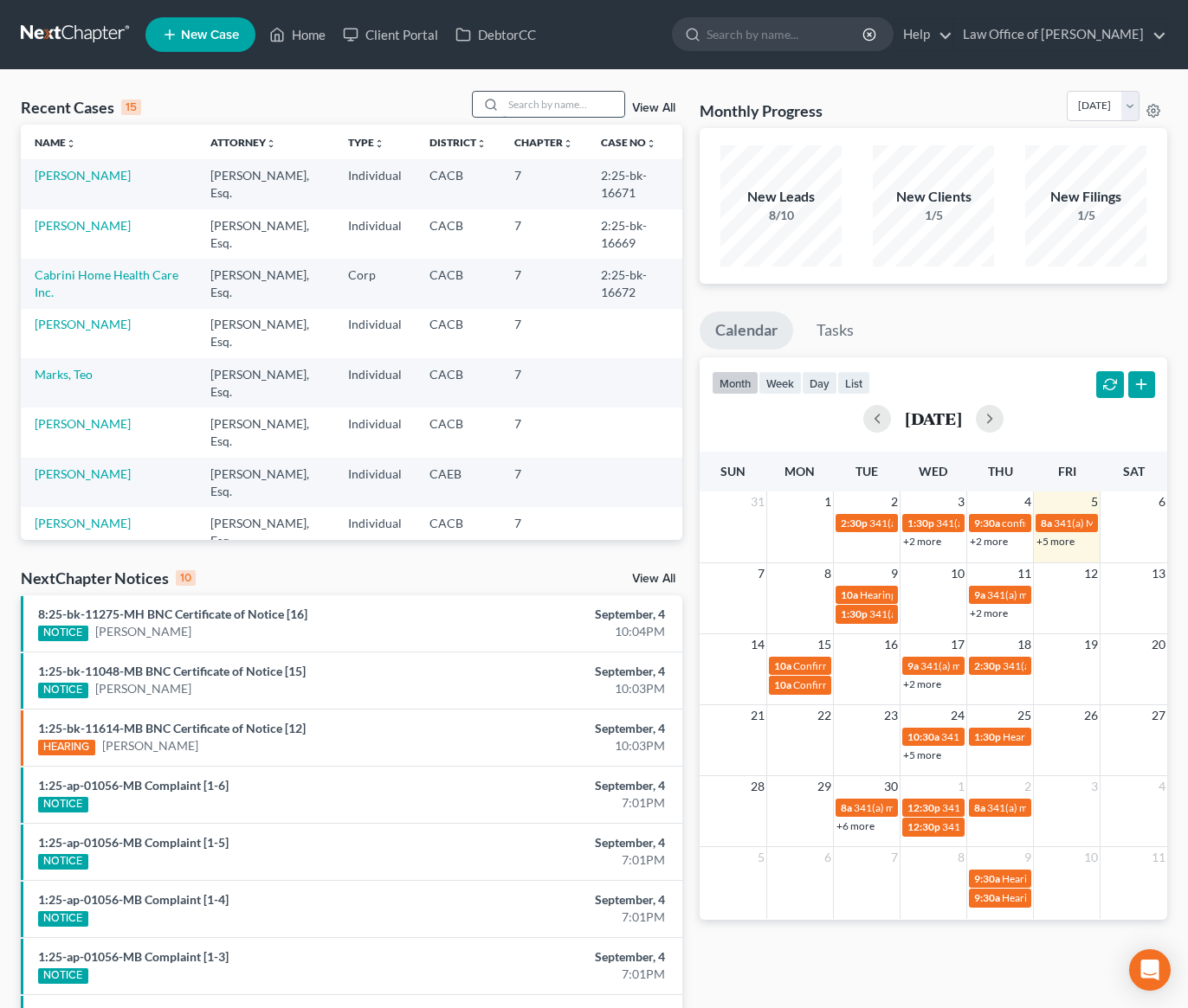
click at [526, 108] on input "search" at bounding box center [563, 104] width 121 height 25
type input "edigarian"
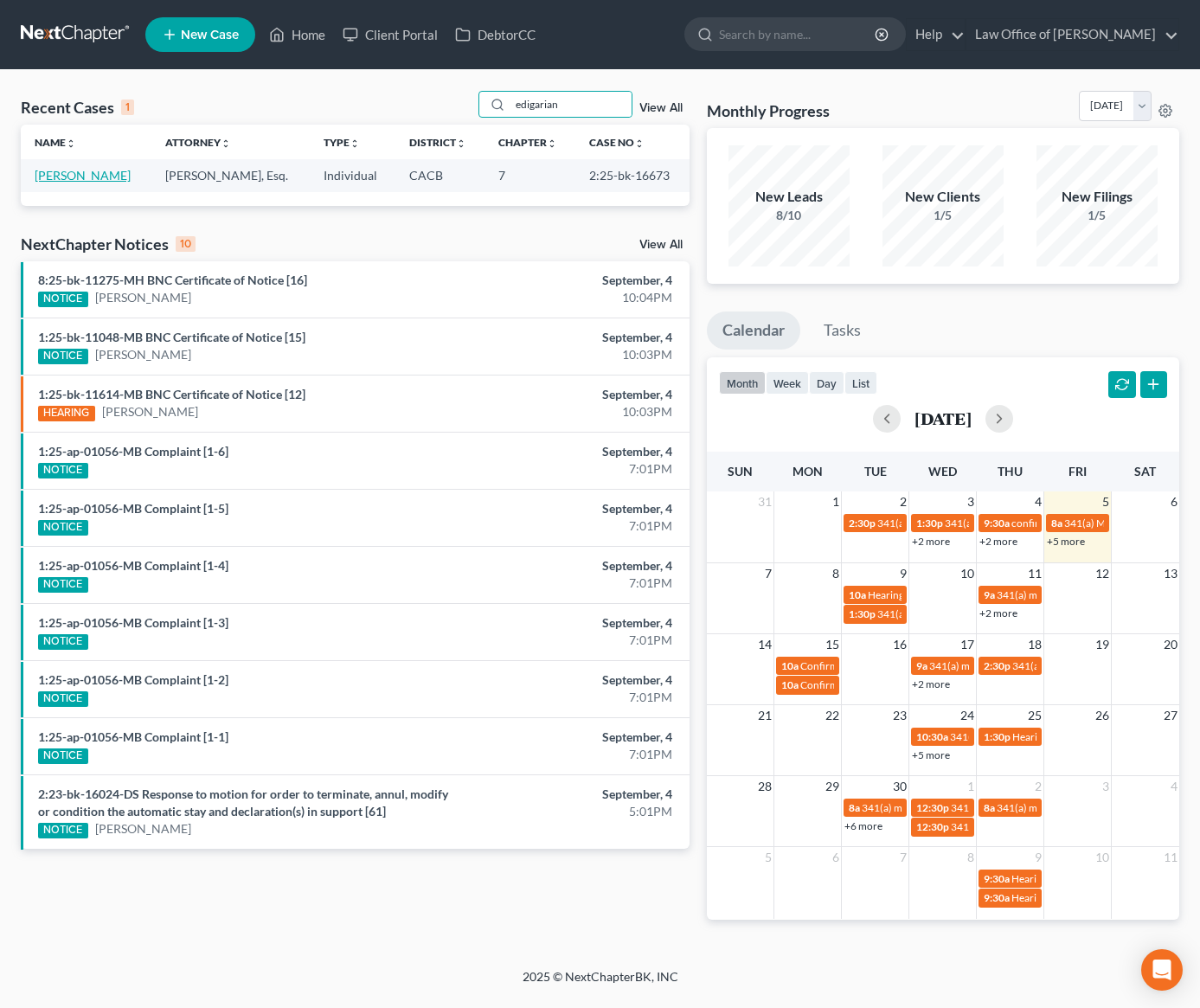
click at [97, 179] on link "[PERSON_NAME]" at bounding box center [82, 175] width 96 height 15
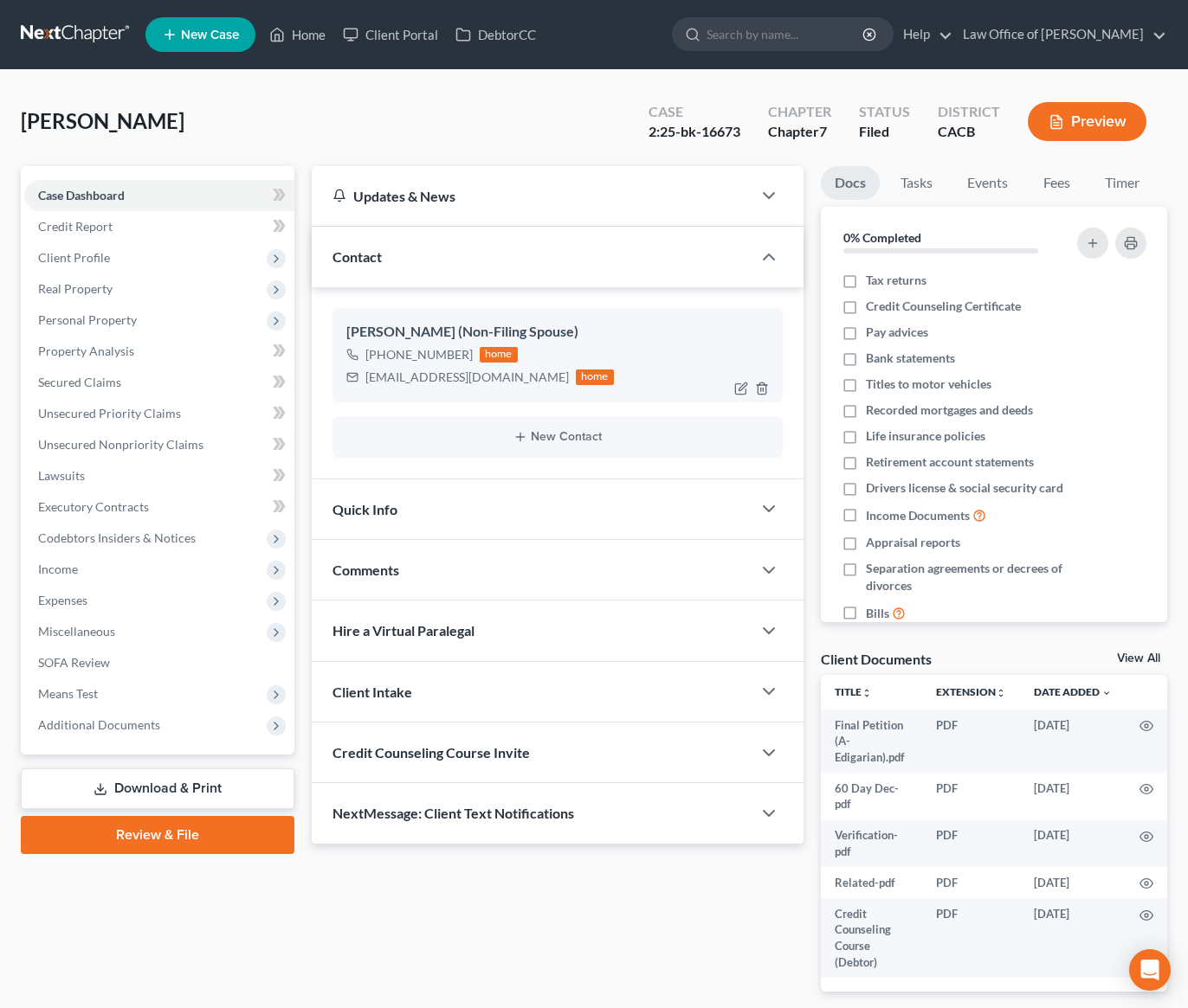
drag, startPoint x: 466, startPoint y: 356, endPoint x: 384, endPoint y: 361, distance: 82.2
click at [384, 361] on div "+1 (818) 415-9985 home" at bounding box center [480, 354] width 267 height 23
copy div "(818) 415-9985"
click at [67, 33] on link at bounding box center [76, 35] width 111 height 32
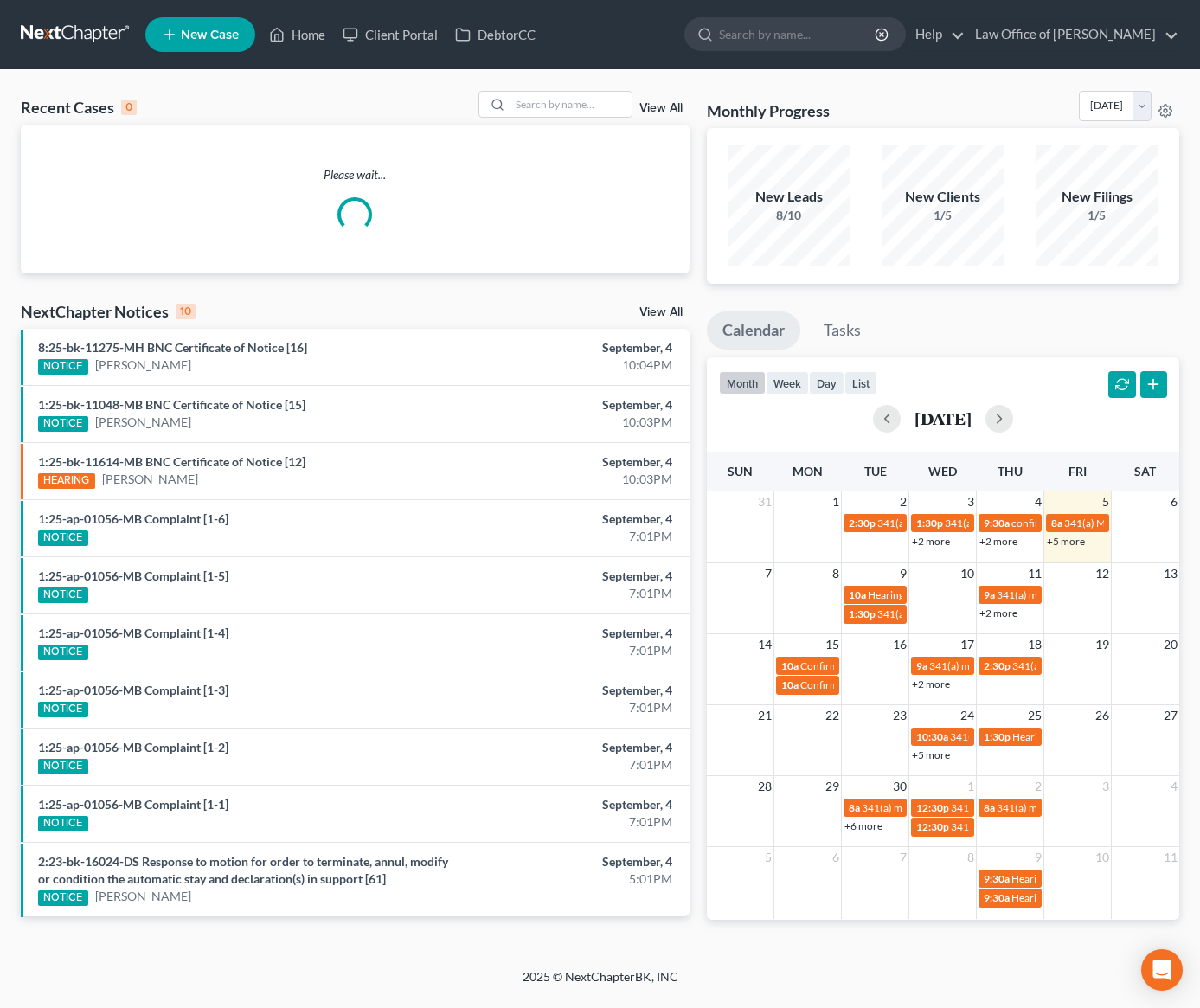
click at [1064, 539] on link "+5 more" at bounding box center [1066, 540] width 38 height 13
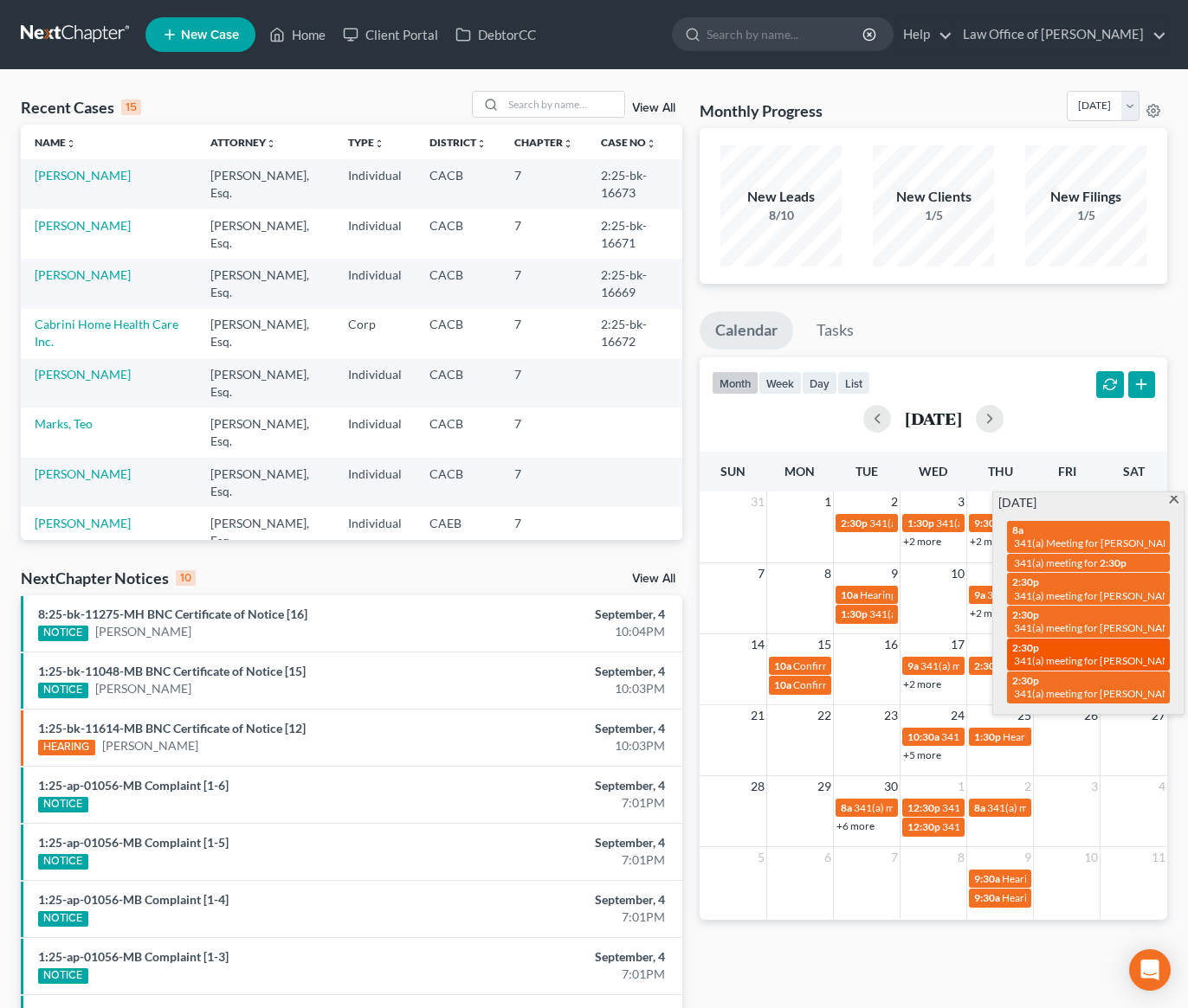
click at [1093, 655] on span "341(a) meeting for [PERSON_NAME]" at bounding box center [1096, 660] width 167 height 13
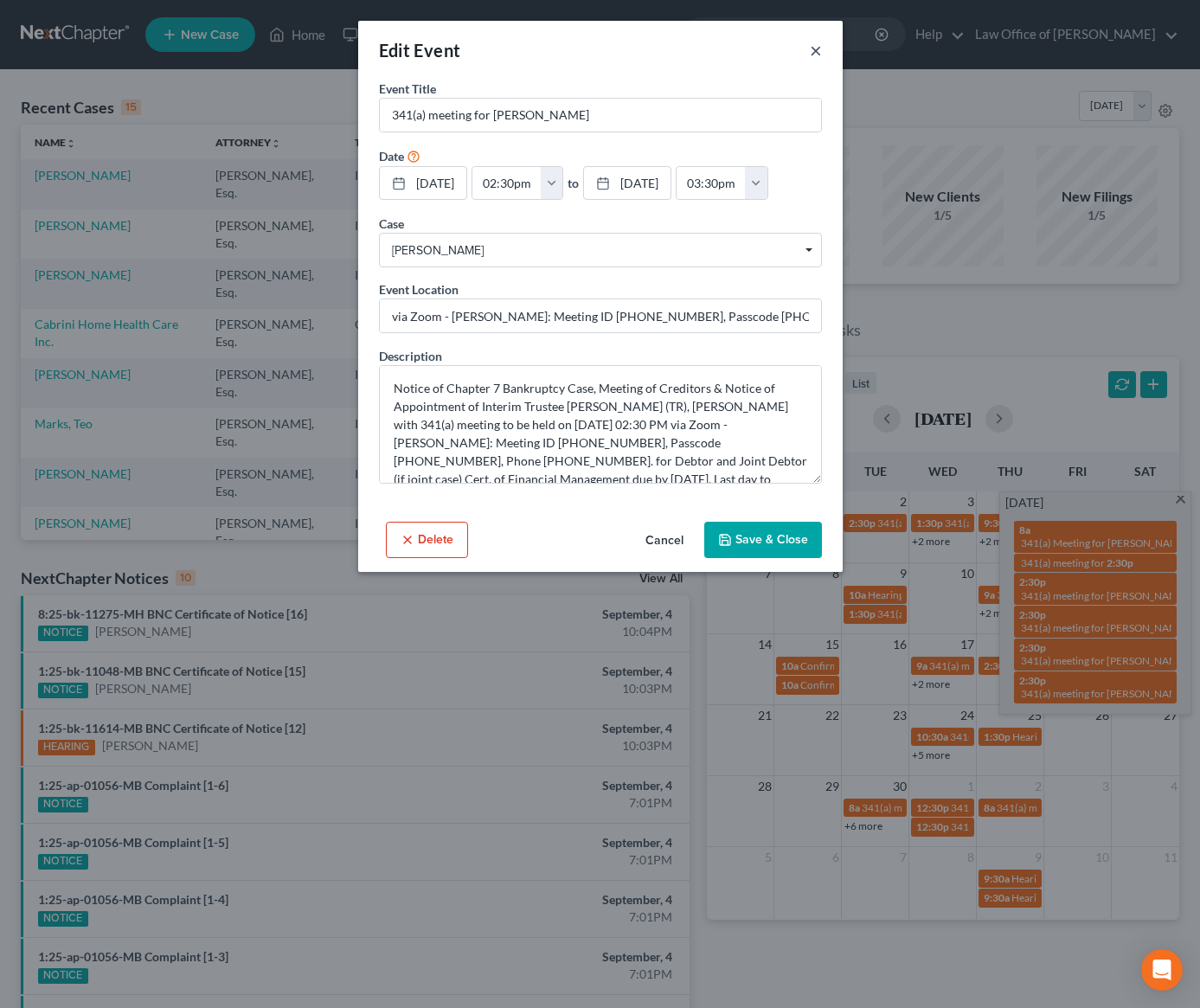
click at [821, 54] on button "×" at bounding box center [815, 49] width 12 height 21
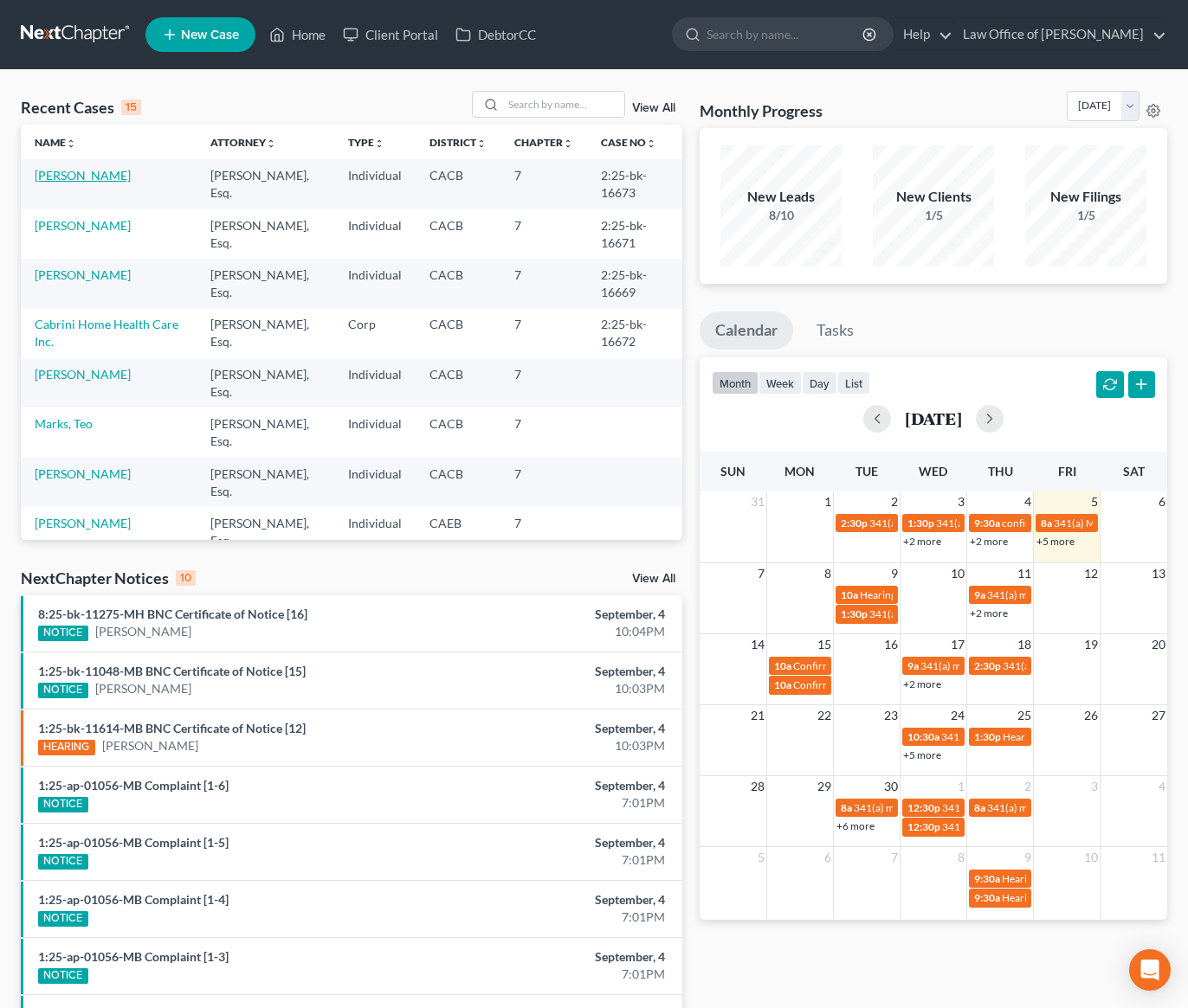
click at [74, 175] on link "[PERSON_NAME]" at bounding box center [82, 175] width 96 height 15
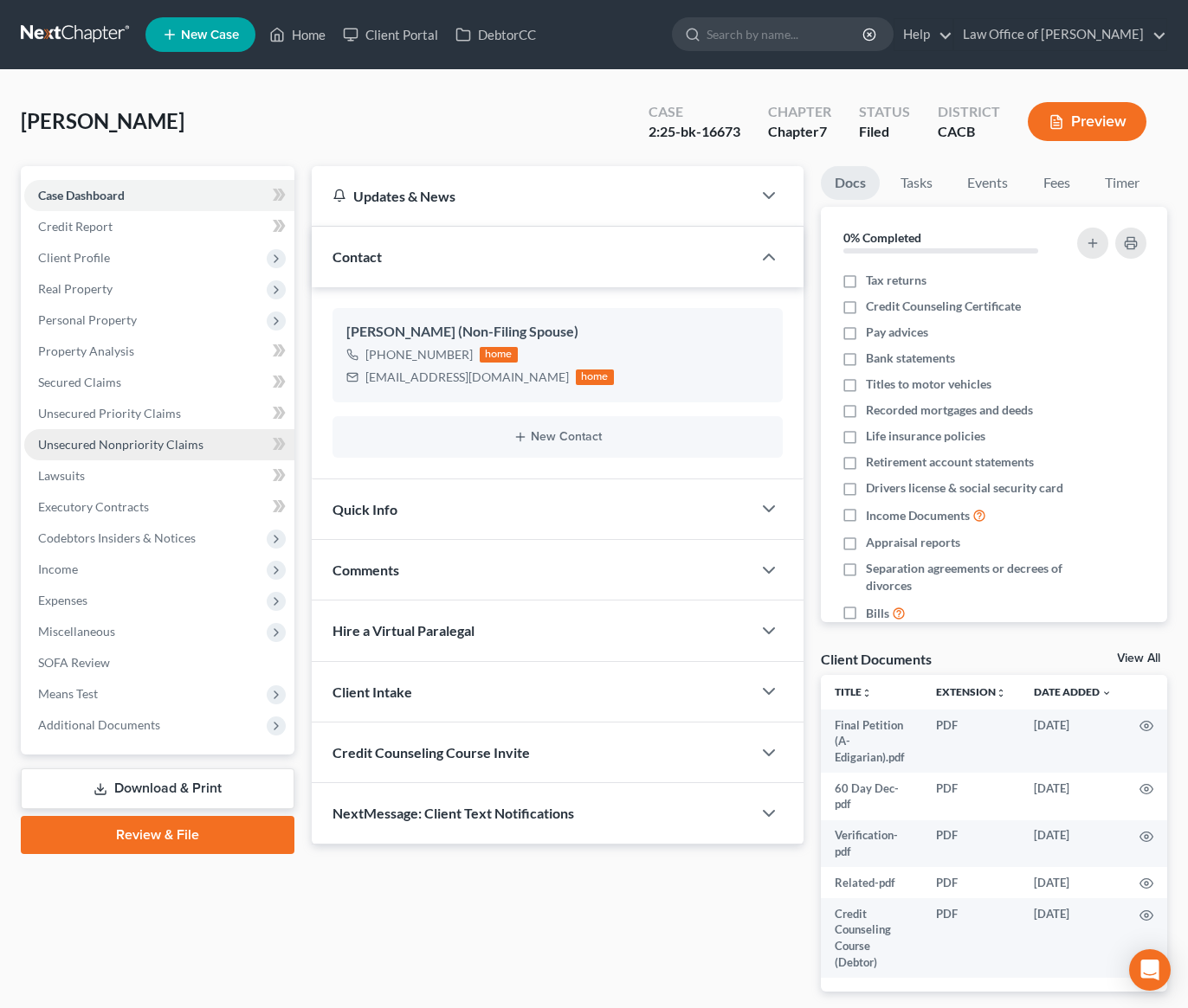
click at [119, 441] on span "Unsecured Nonpriority Claims" at bounding box center [121, 444] width 166 height 15
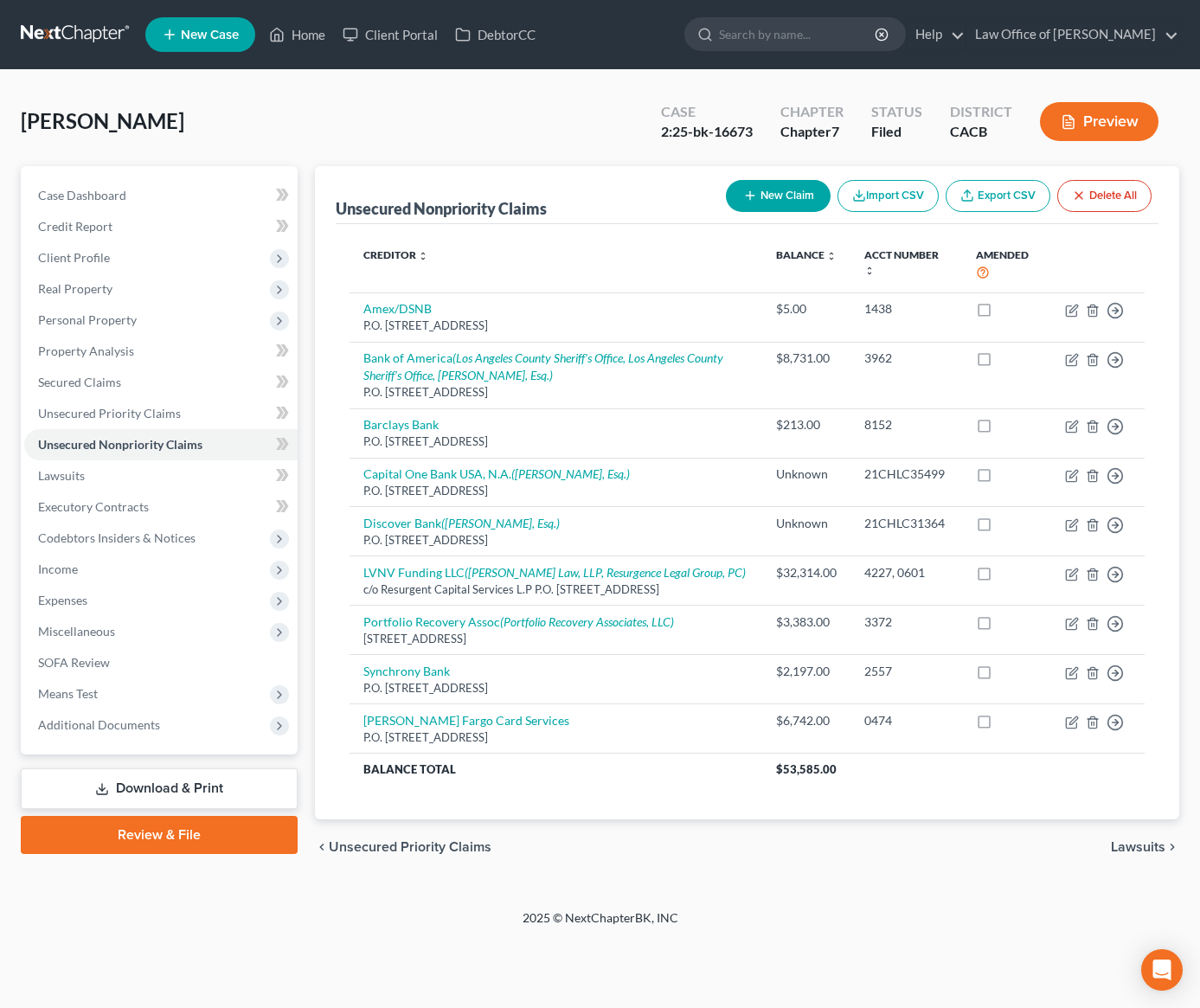
click at [81, 41] on link at bounding box center [76, 35] width 110 height 32
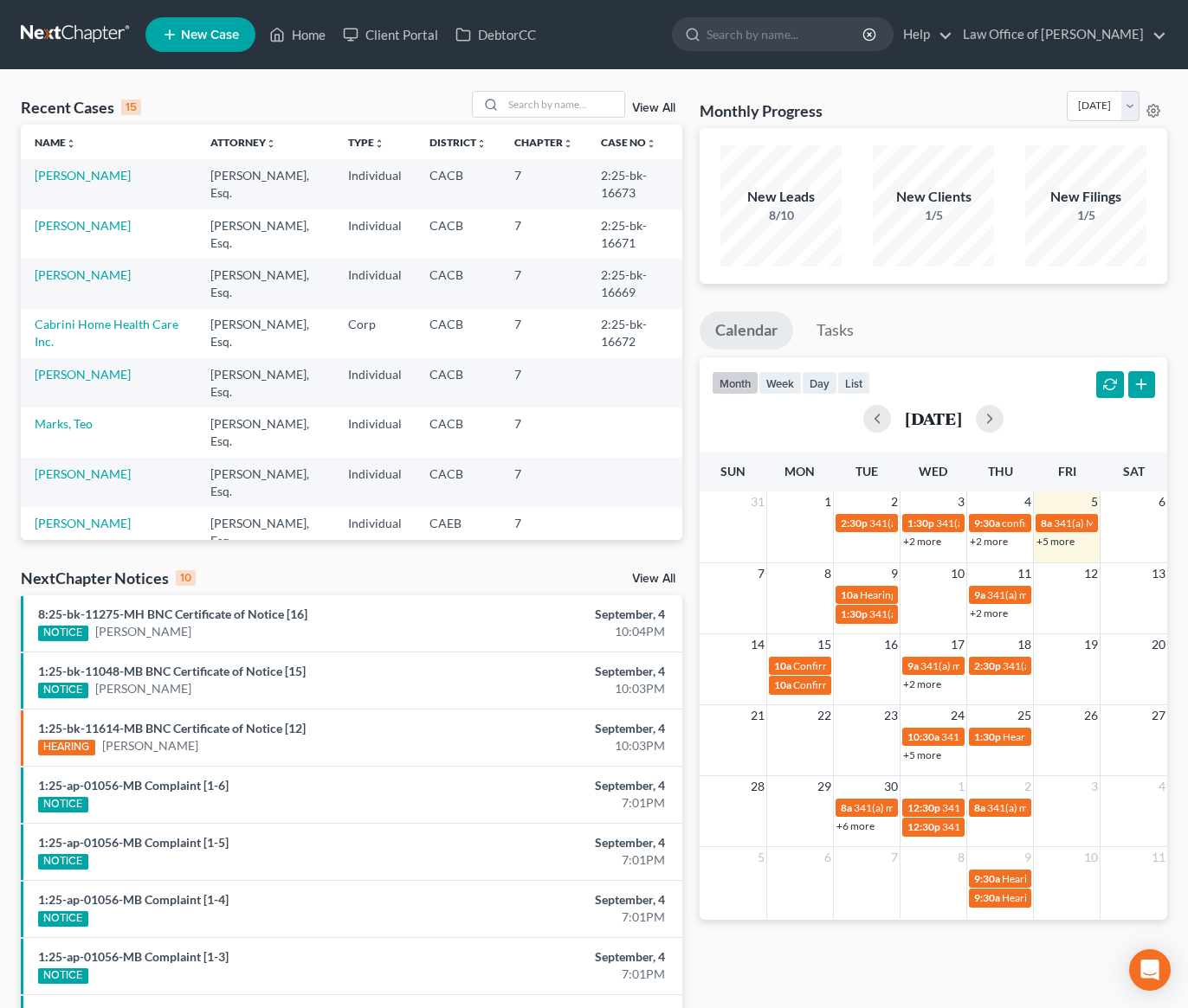
click at [1061, 541] on link "+5 more" at bounding box center [1055, 540] width 38 height 13
